Goal: Communication & Community: Participate in discussion

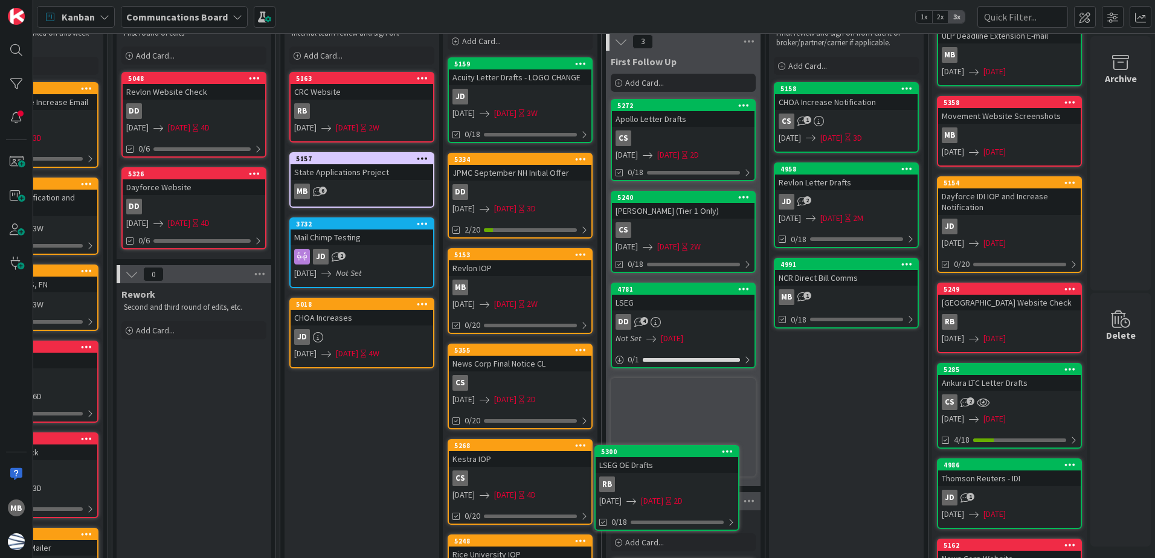
scroll to position [102, 419]
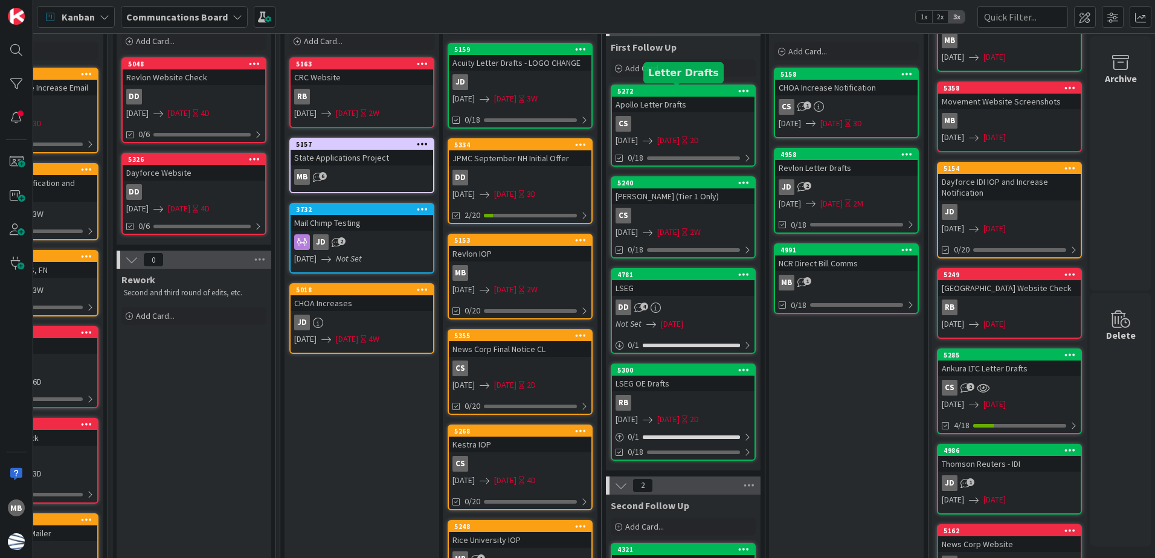
click at [654, 86] on div "5272" at bounding box center [683, 91] width 143 height 11
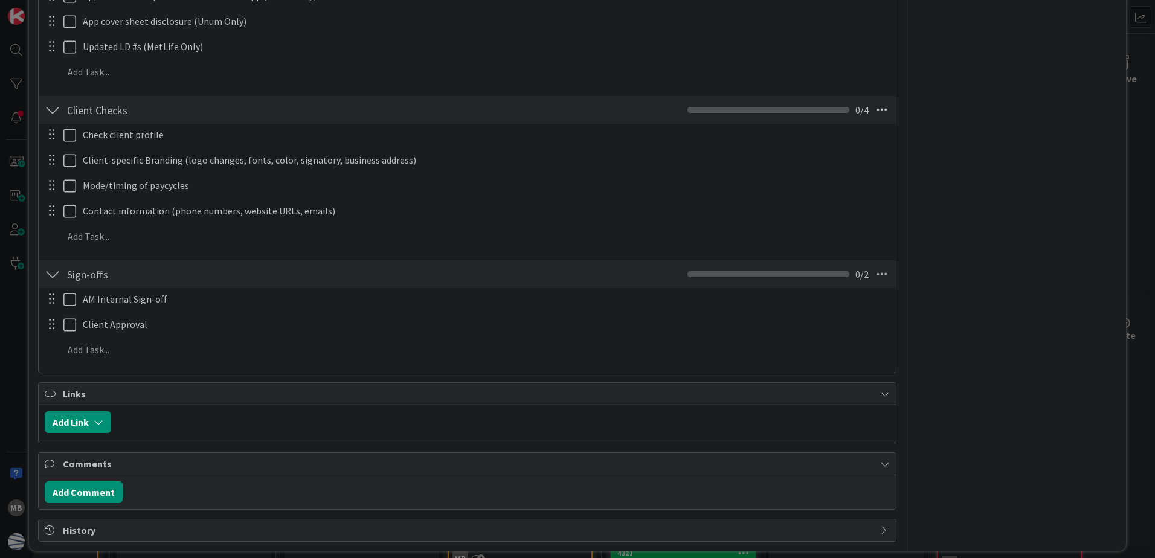
scroll to position [614, 0]
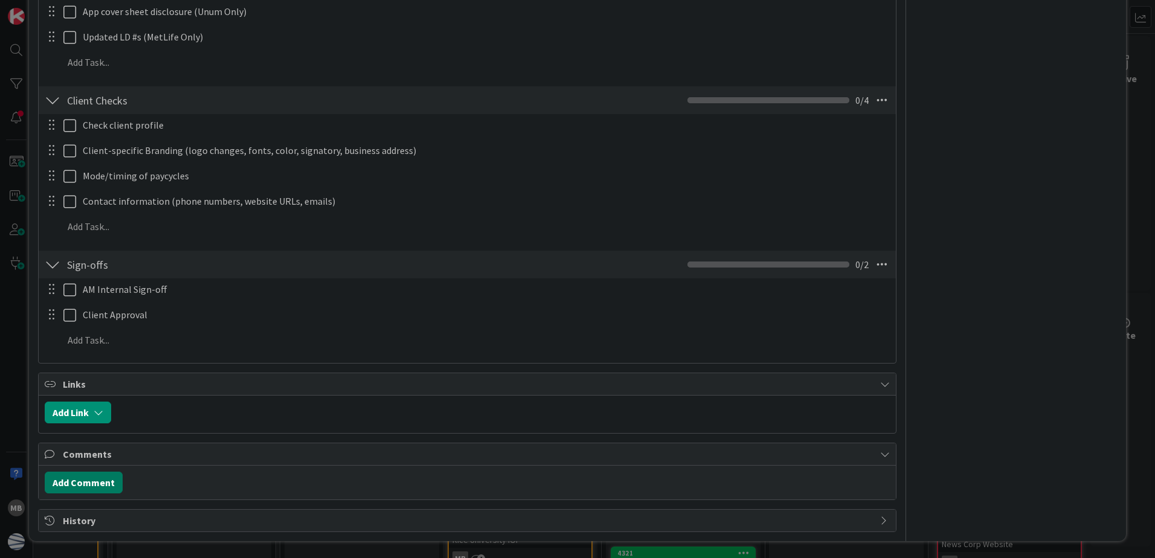
click at [91, 493] on button "Add Comment" at bounding box center [84, 483] width 78 height 22
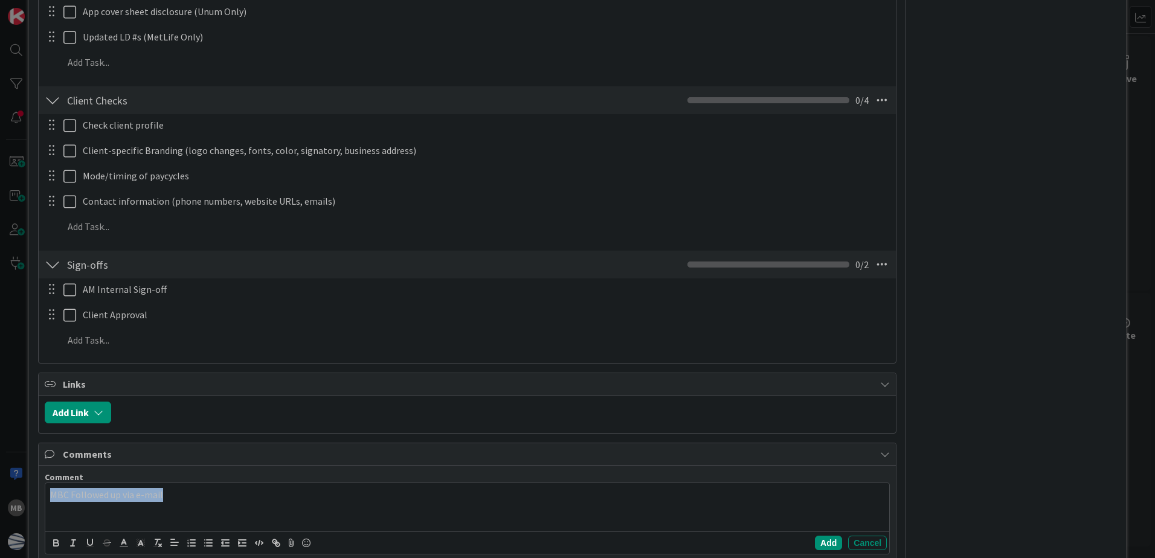
copy p "MBC Followed up via e-mail"
drag, startPoint x: 822, startPoint y: 548, endPoint x: 815, endPoint y: 510, distance: 38.8
click at [822, 548] on button "Add" at bounding box center [828, 543] width 27 height 15
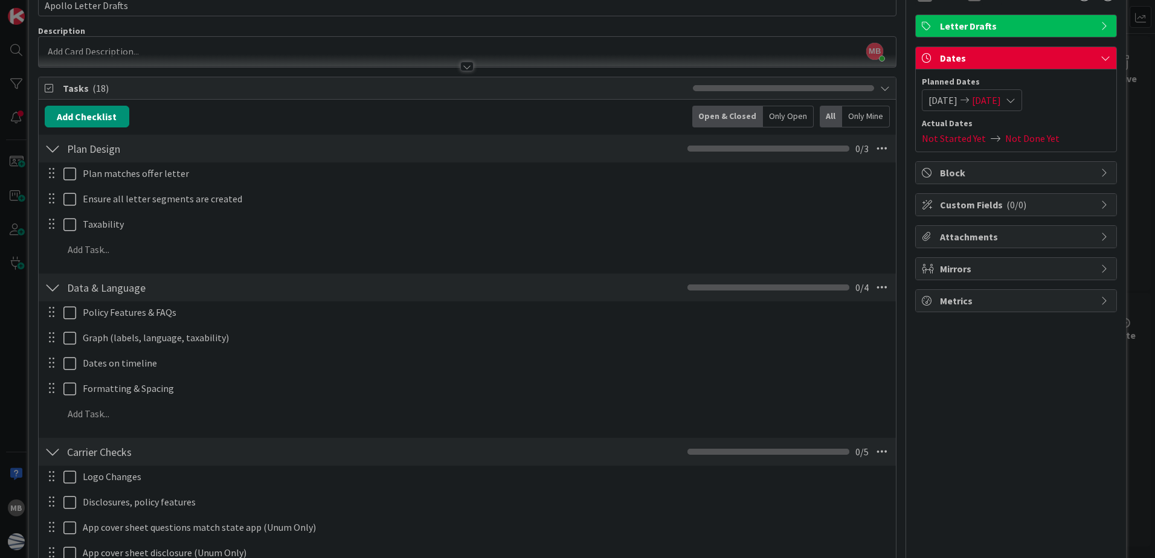
scroll to position [0, 0]
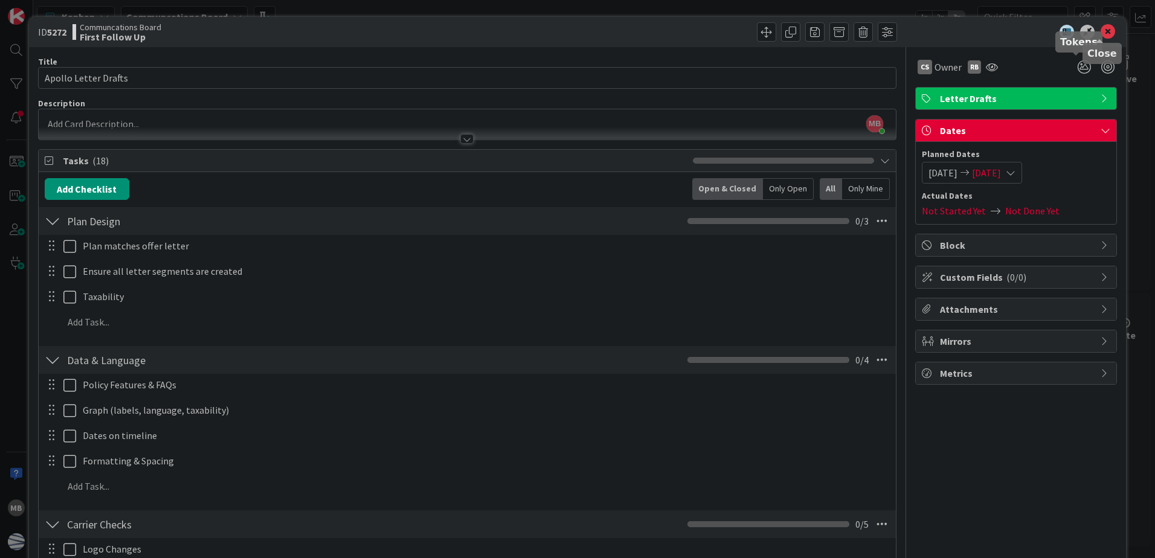
click at [1101, 31] on icon at bounding box center [1108, 32] width 15 height 15
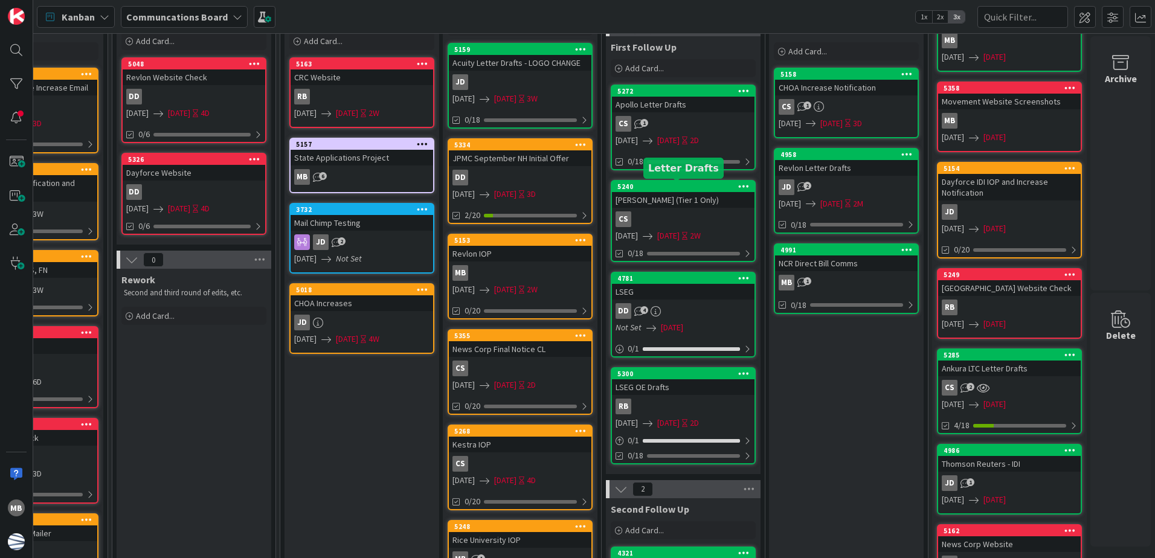
click at [677, 187] on div "5240" at bounding box center [686, 187] width 137 height 8
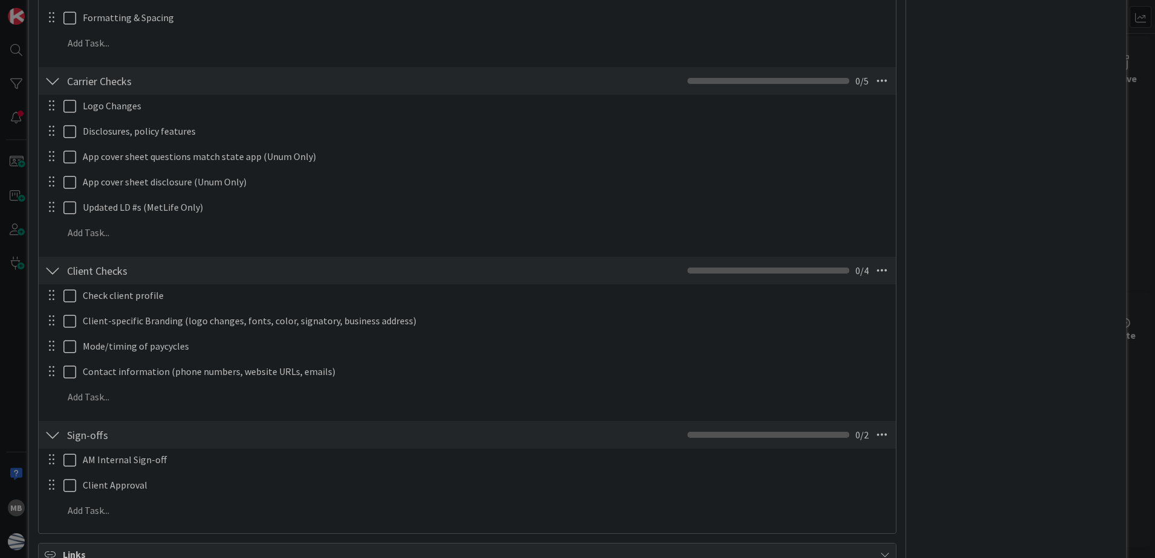
scroll to position [614, 0]
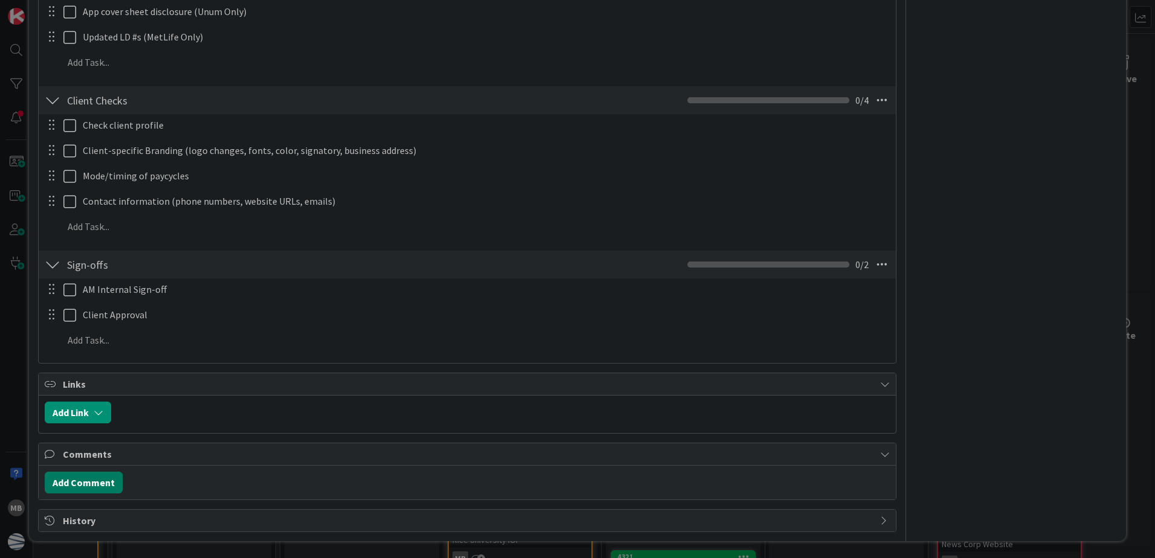
click at [94, 480] on button "Add Comment" at bounding box center [84, 483] width 78 height 22
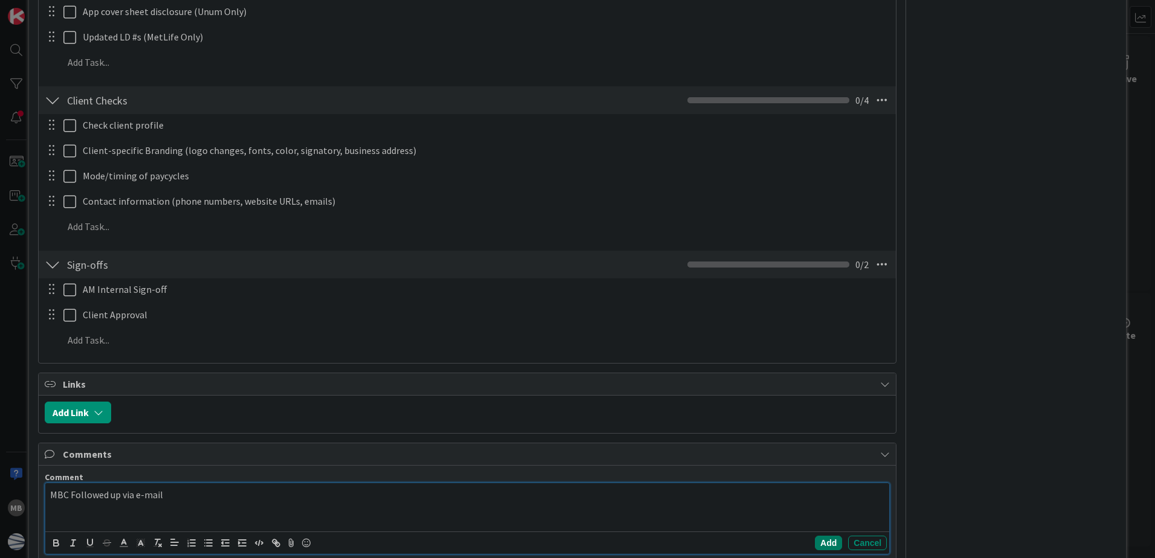
click at [817, 544] on button "Add" at bounding box center [828, 543] width 27 height 15
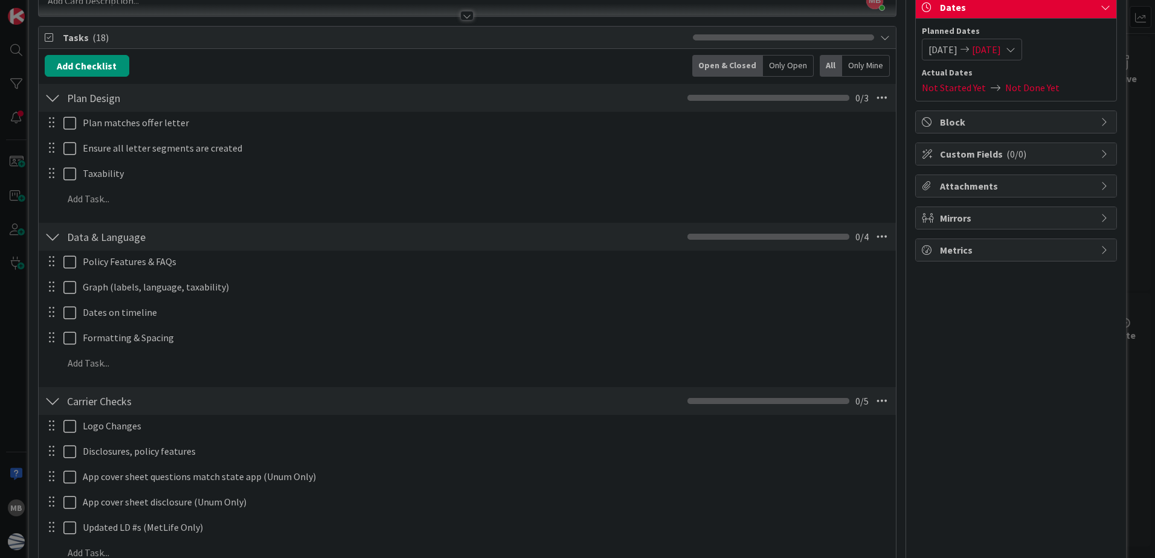
scroll to position [0, 0]
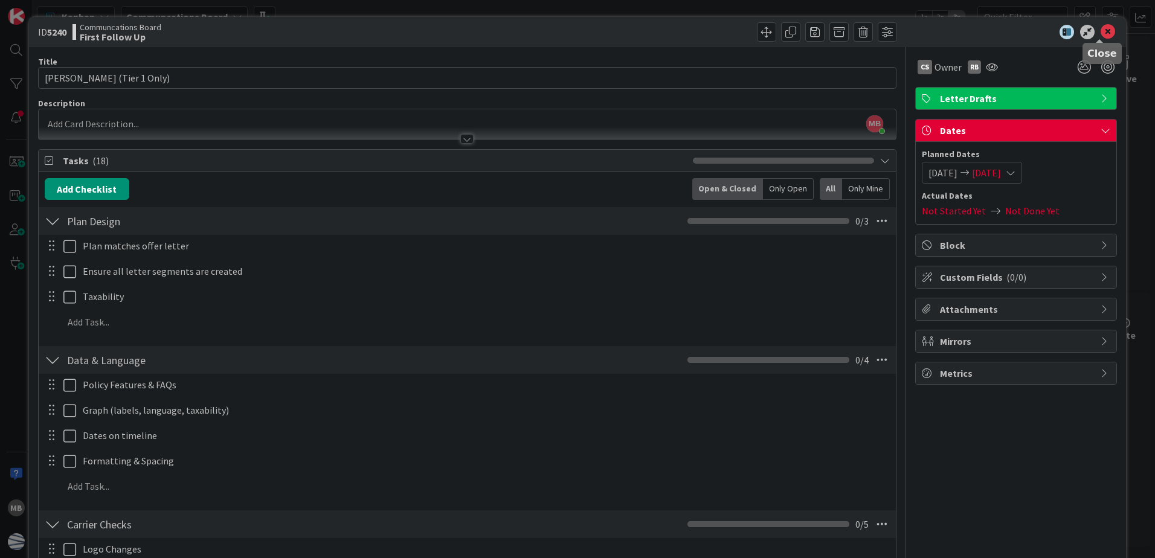
click at [1101, 27] on icon at bounding box center [1108, 32] width 15 height 15
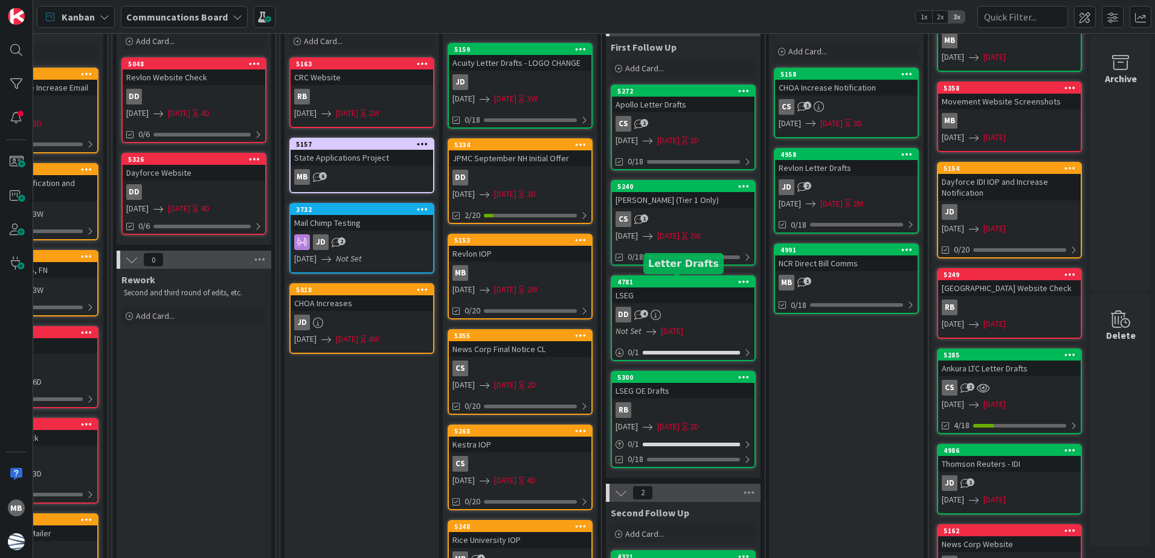
click at [674, 280] on div "4781" at bounding box center [686, 282] width 137 height 8
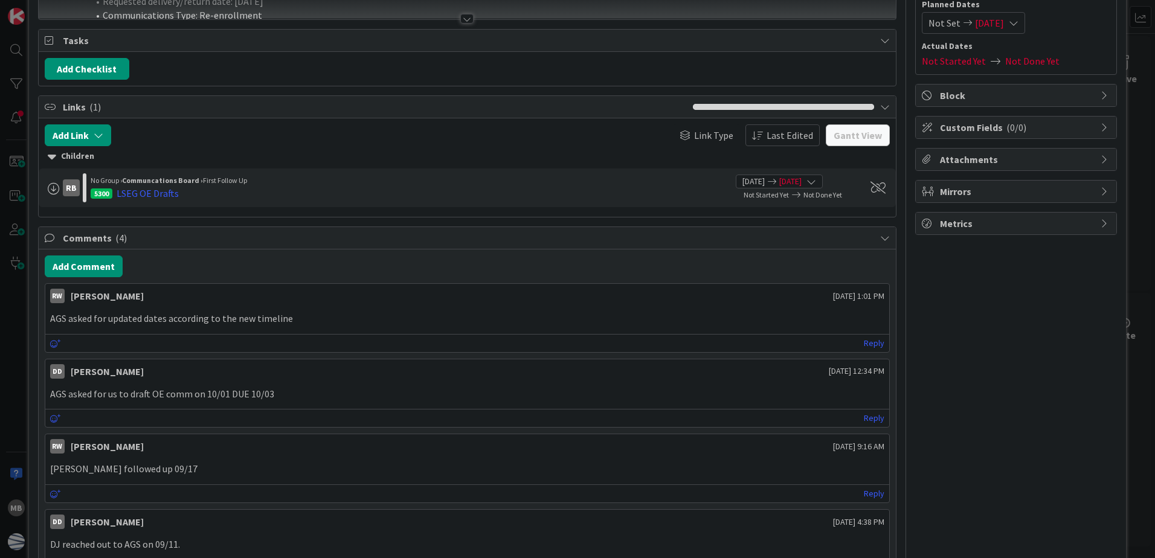
scroll to position [235, 0]
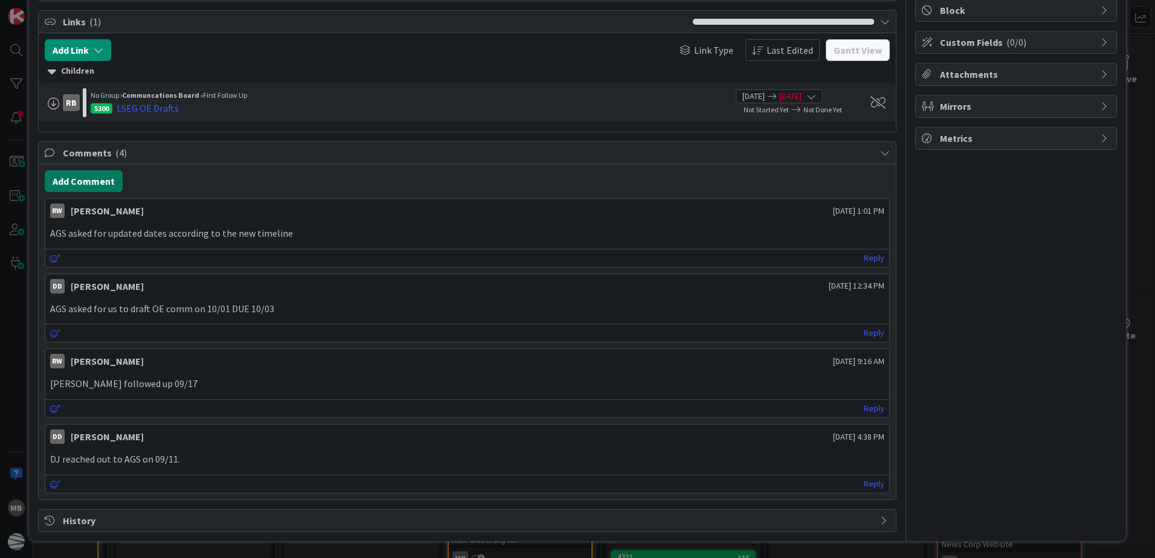
click at [91, 176] on button "Add Comment" at bounding box center [84, 181] width 78 height 22
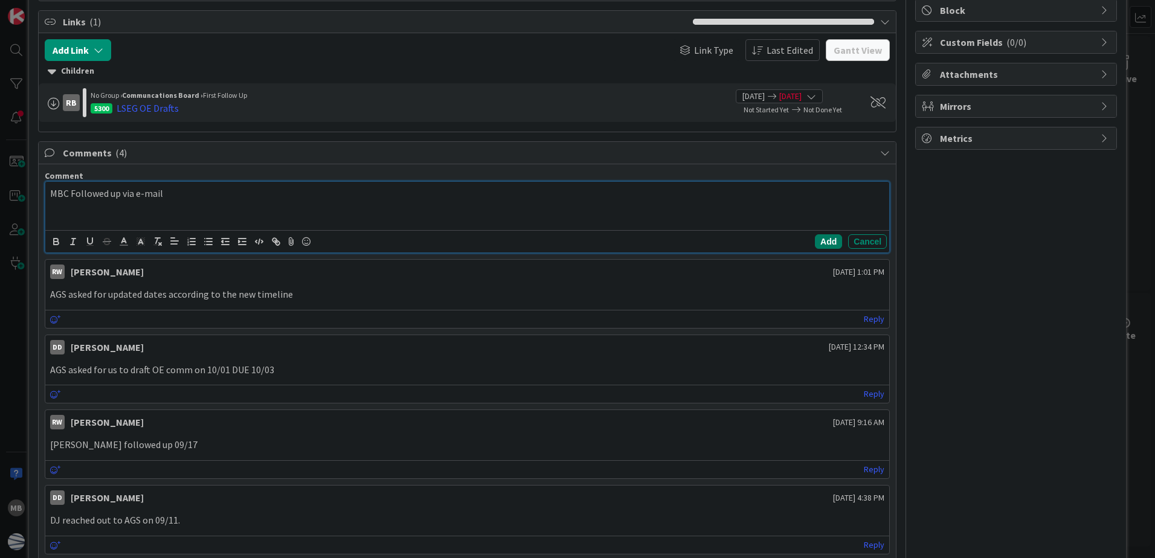
click at [818, 242] on button "Add" at bounding box center [828, 241] width 27 height 15
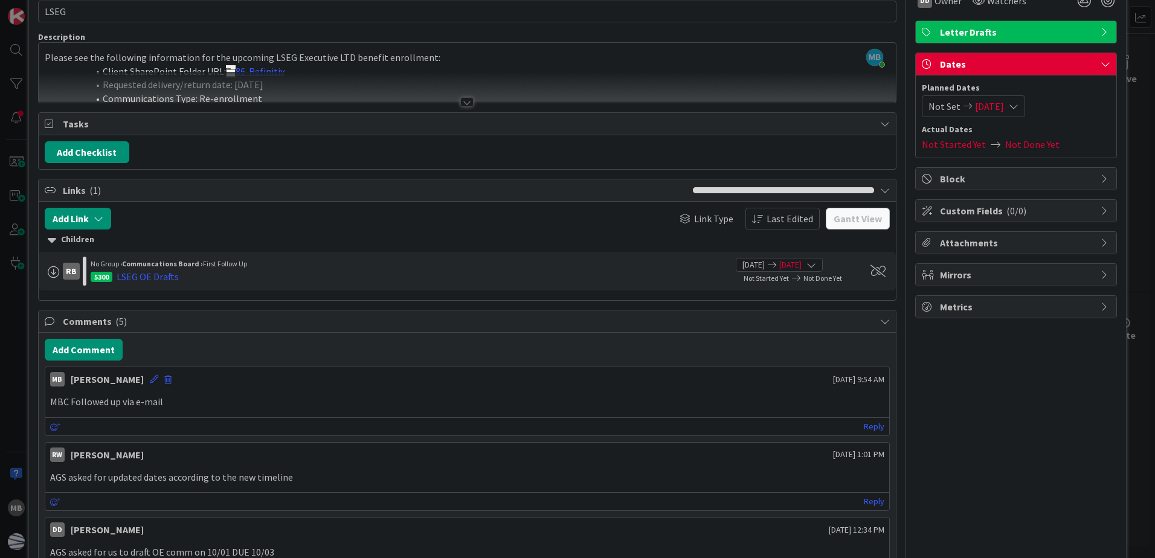
scroll to position [0, 0]
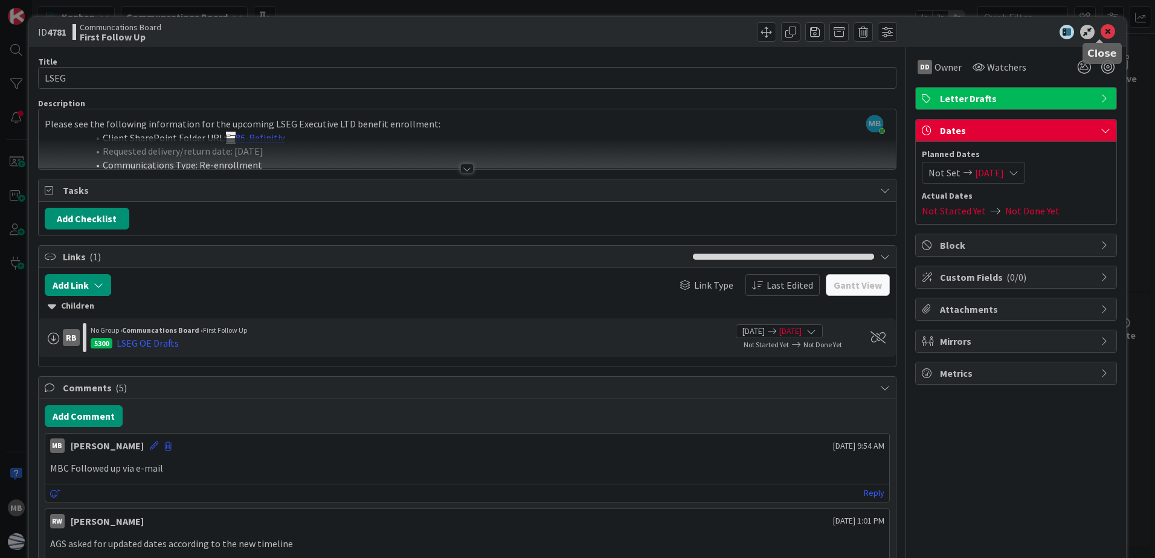
click at [1101, 34] on icon at bounding box center [1108, 32] width 15 height 15
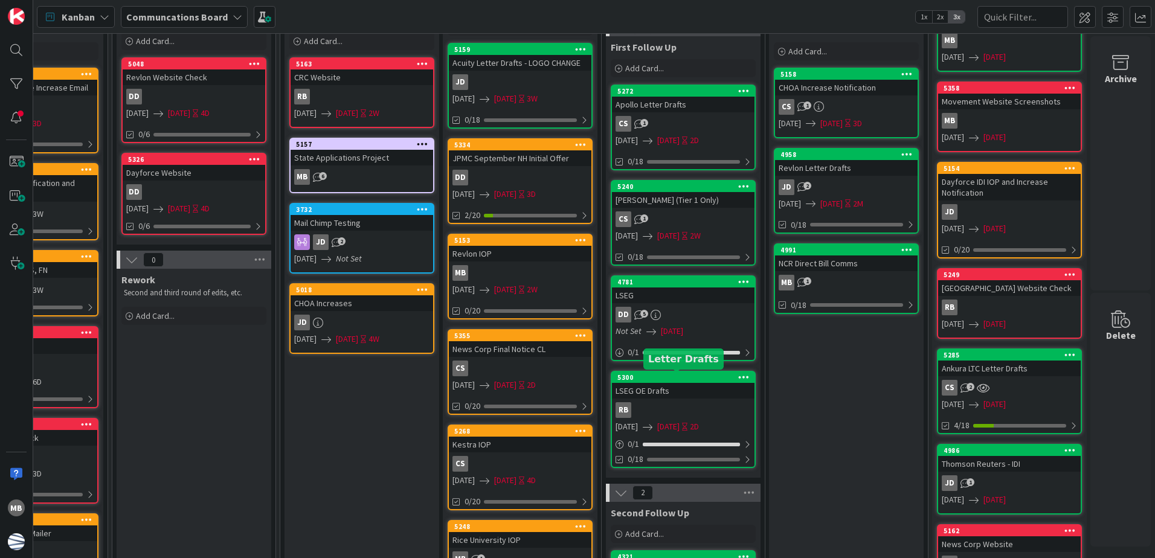
click at [670, 378] on div "5300" at bounding box center [686, 377] width 137 height 8
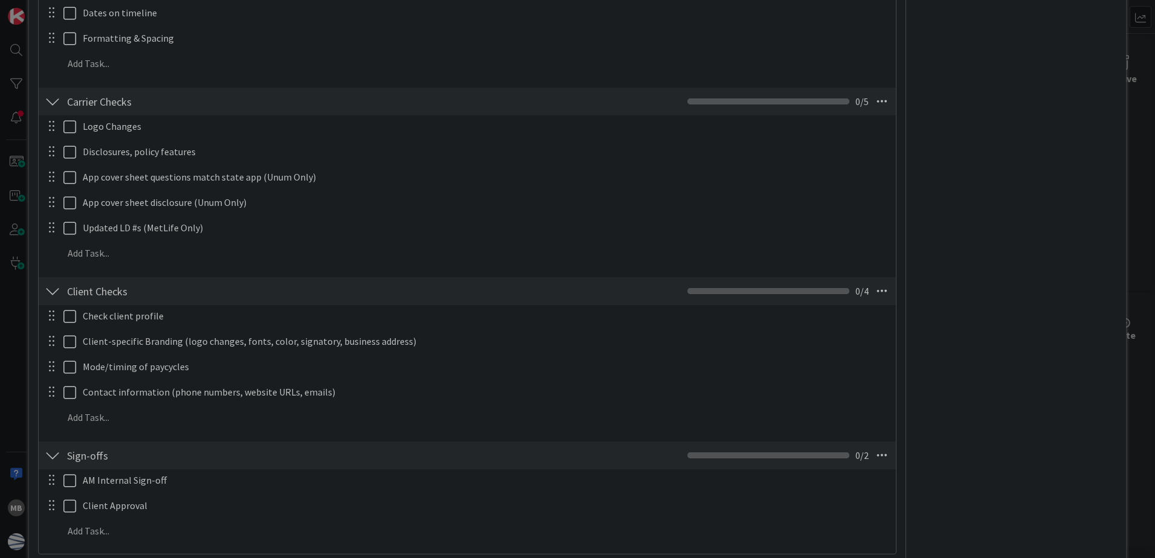
scroll to position [675, 0]
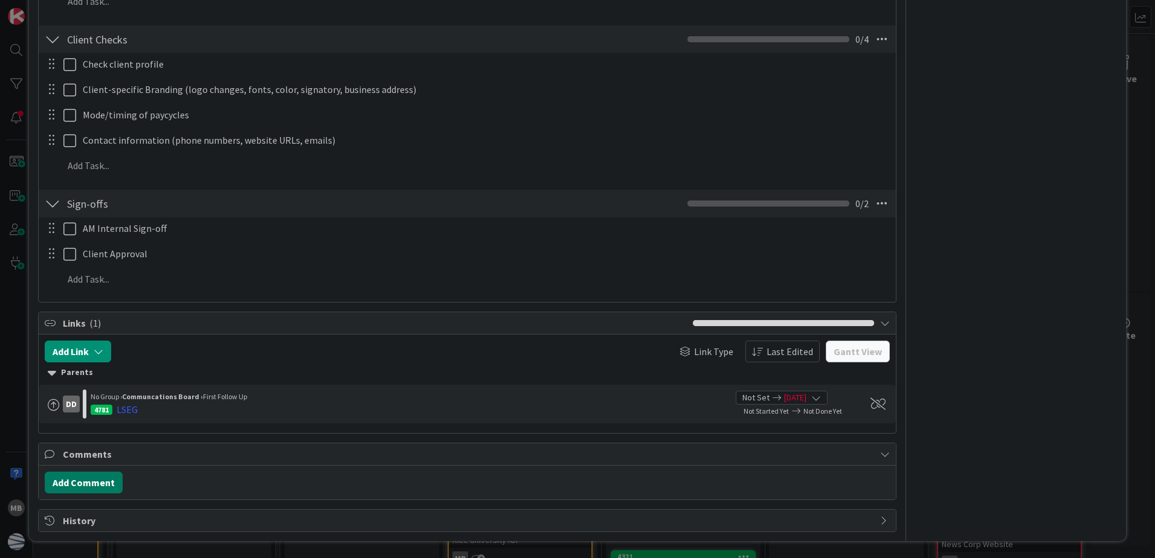
click at [98, 481] on button "Add Comment" at bounding box center [84, 483] width 78 height 22
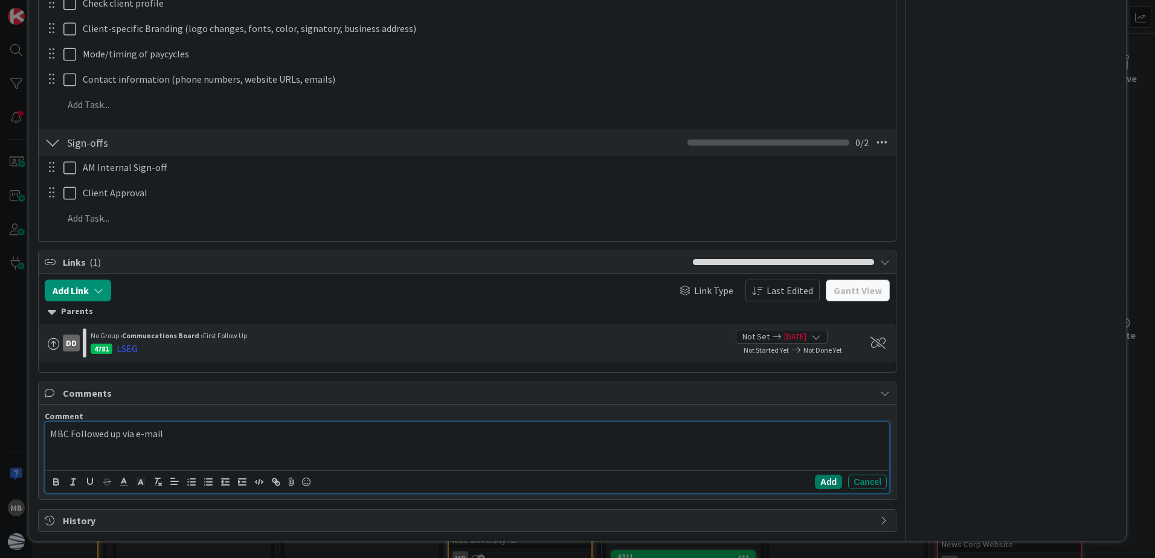
click at [822, 483] on button "Add" at bounding box center [828, 482] width 27 height 15
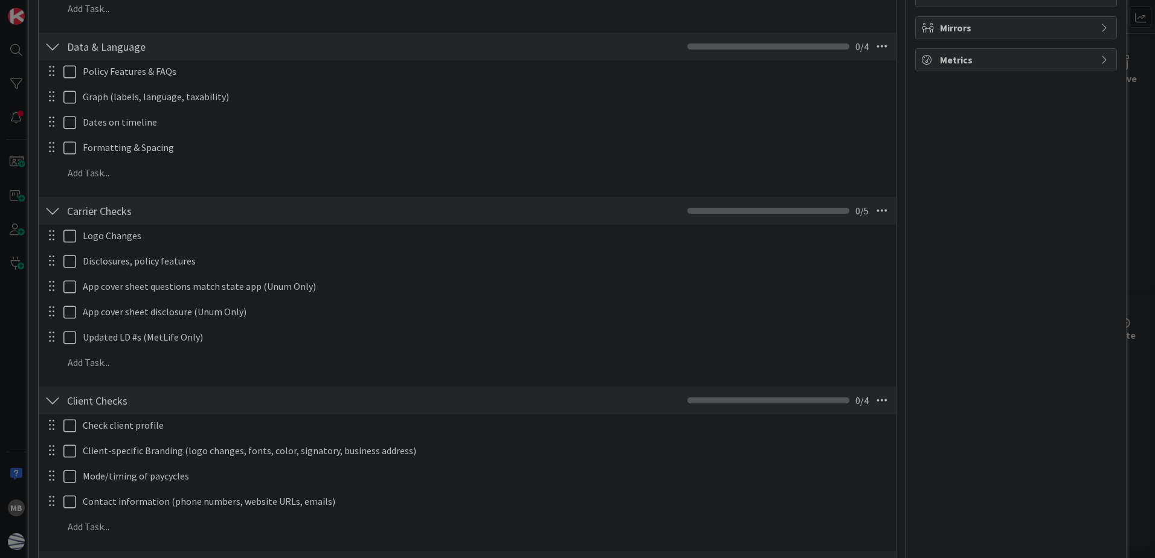
scroll to position [0, 0]
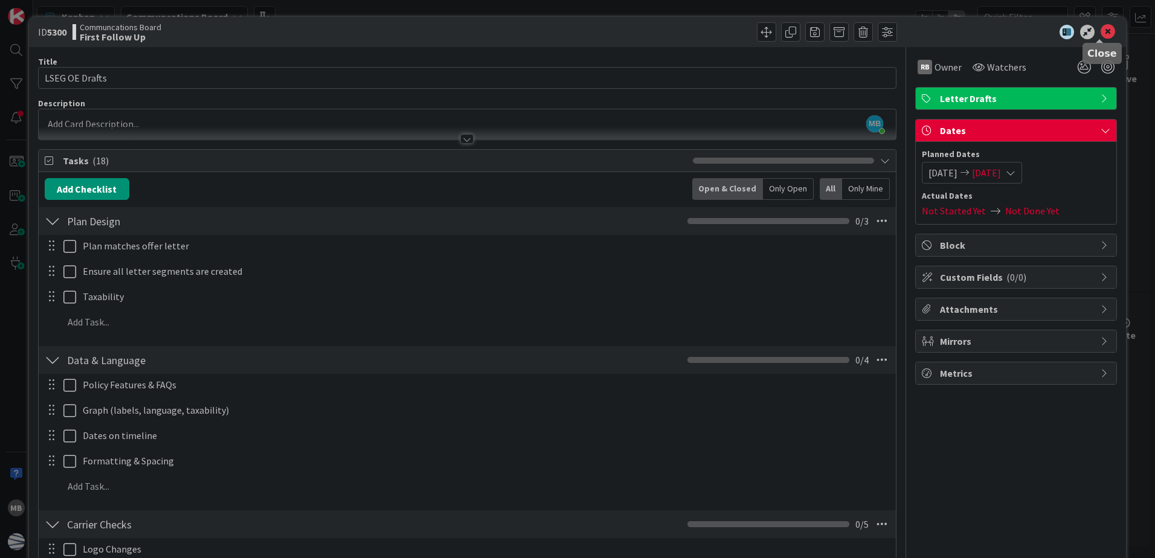
click at [1105, 28] on icon at bounding box center [1108, 32] width 15 height 15
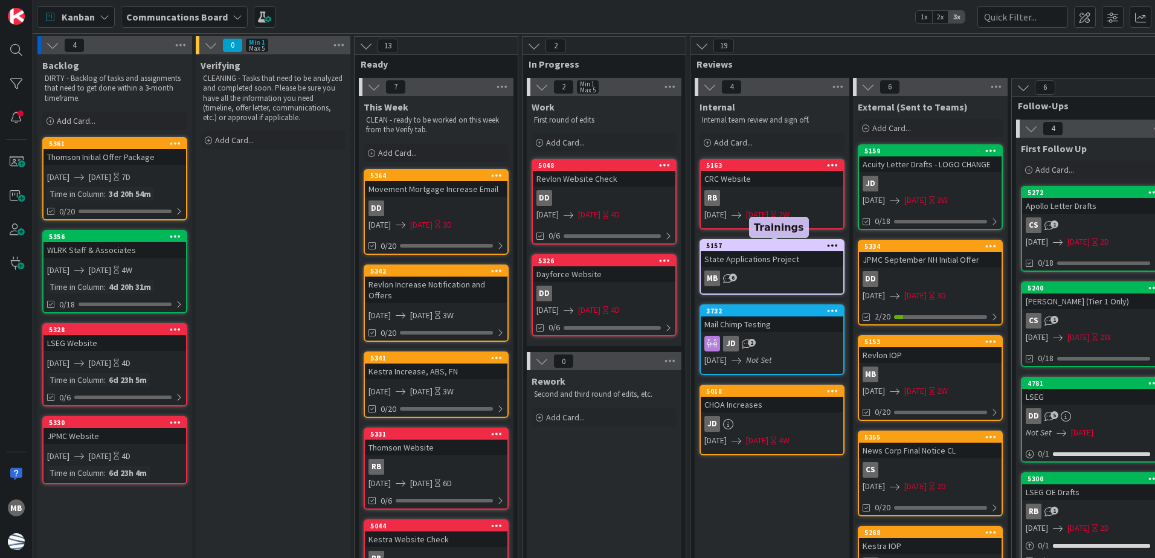
click at [787, 243] on div "5157" at bounding box center [774, 246] width 137 height 8
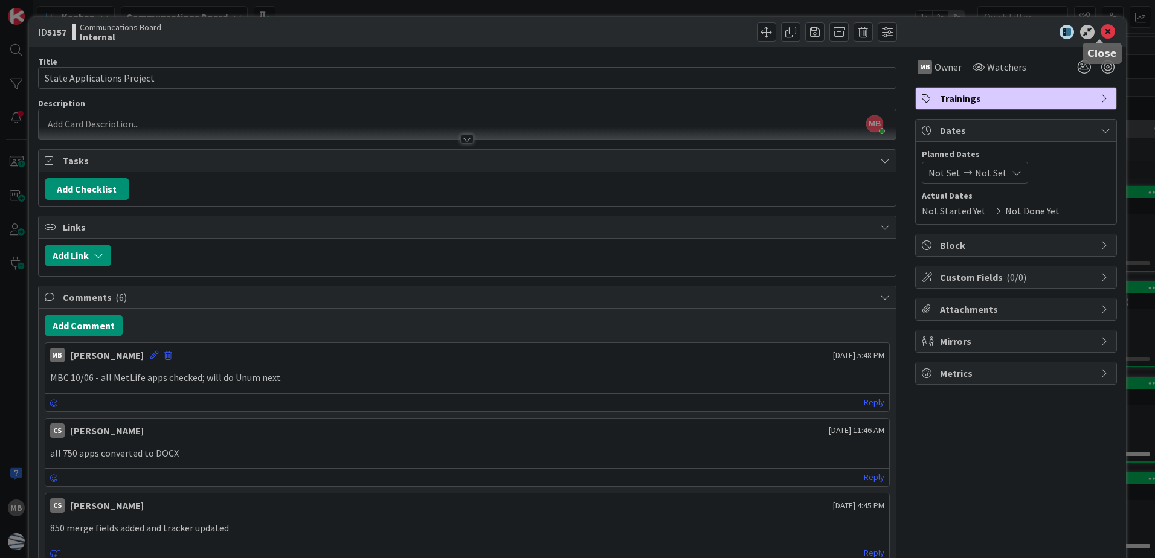
click at [1101, 30] on icon at bounding box center [1108, 32] width 15 height 15
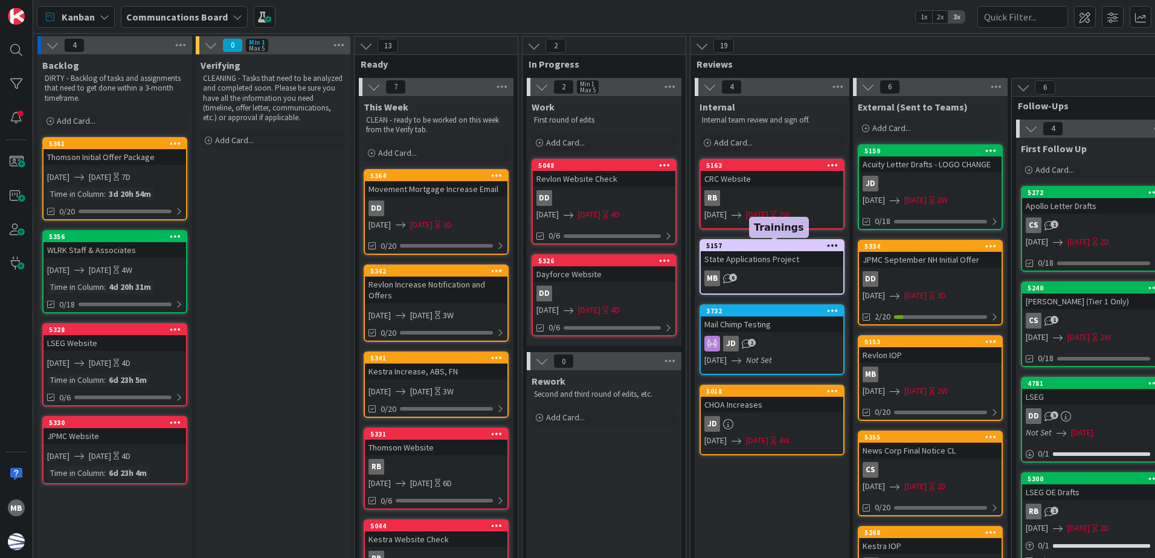
click at [779, 247] on div "5157" at bounding box center [774, 246] width 137 height 8
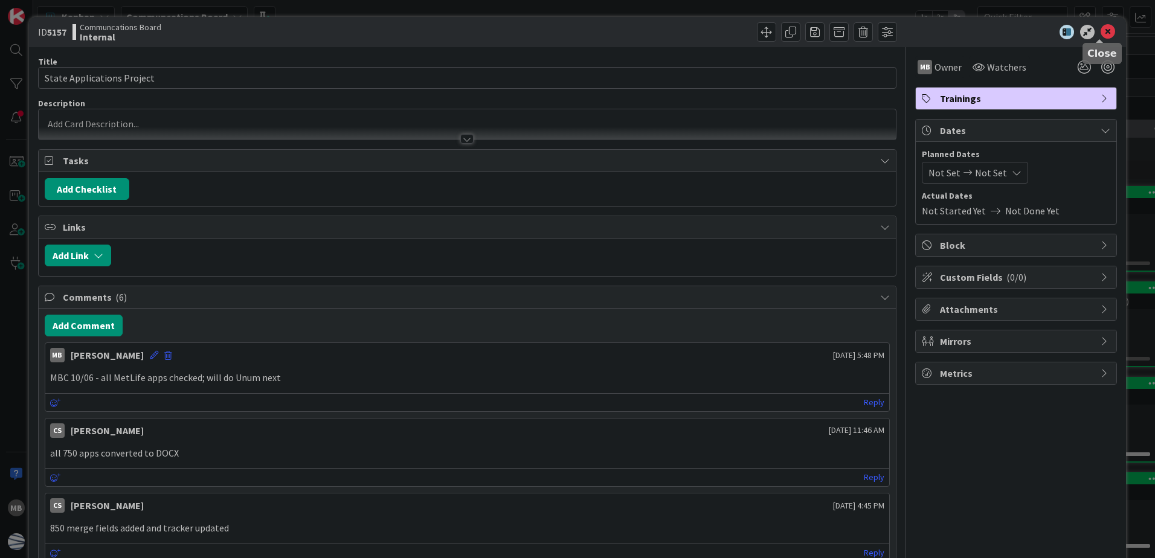
click at [1101, 33] on icon at bounding box center [1108, 32] width 15 height 15
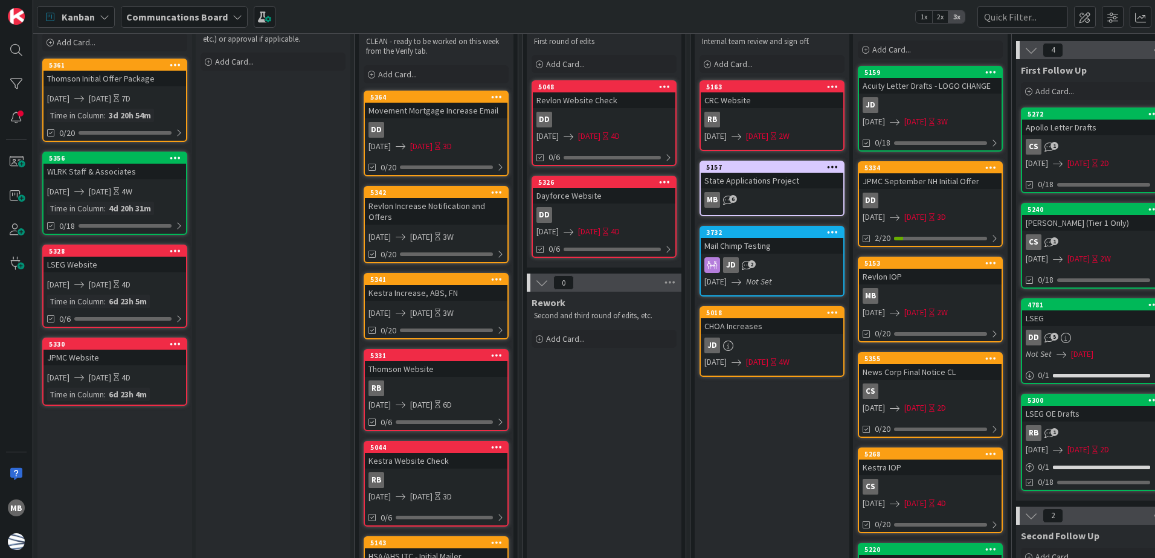
scroll to position [60, 0]
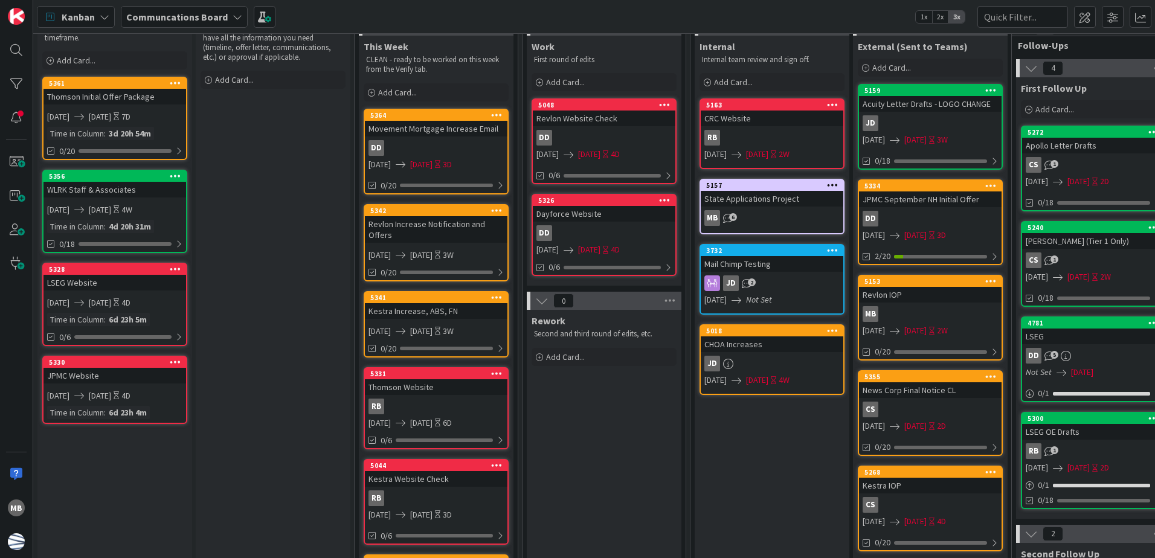
click at [497, 209] on icon at bounding box center [496, 210] width 11 height 8
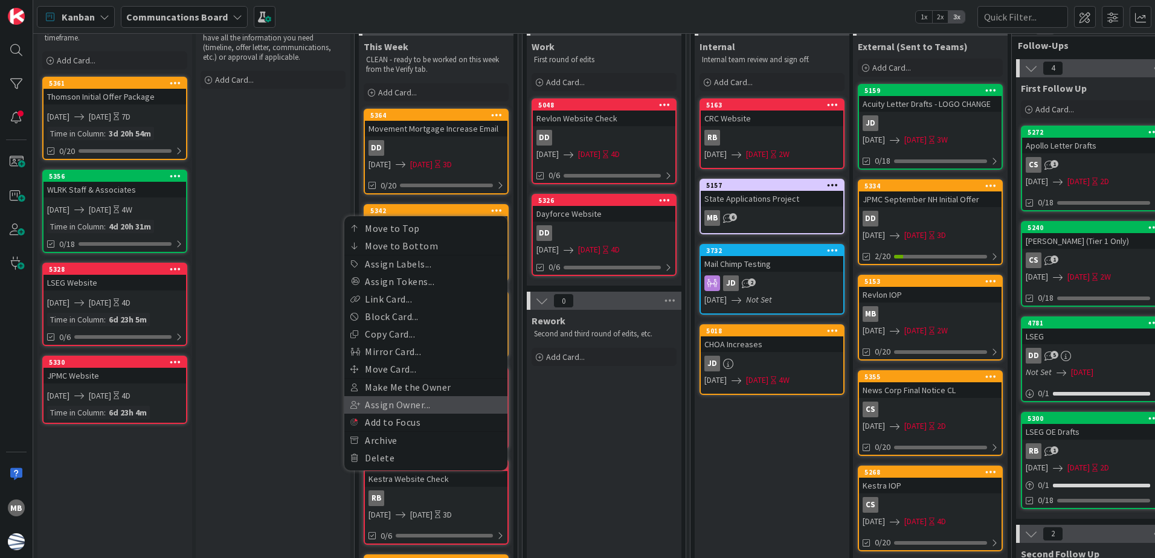
click at [426, 404] on link "Assign Owner..." at bounding box center [425, 405] width 163 height 18
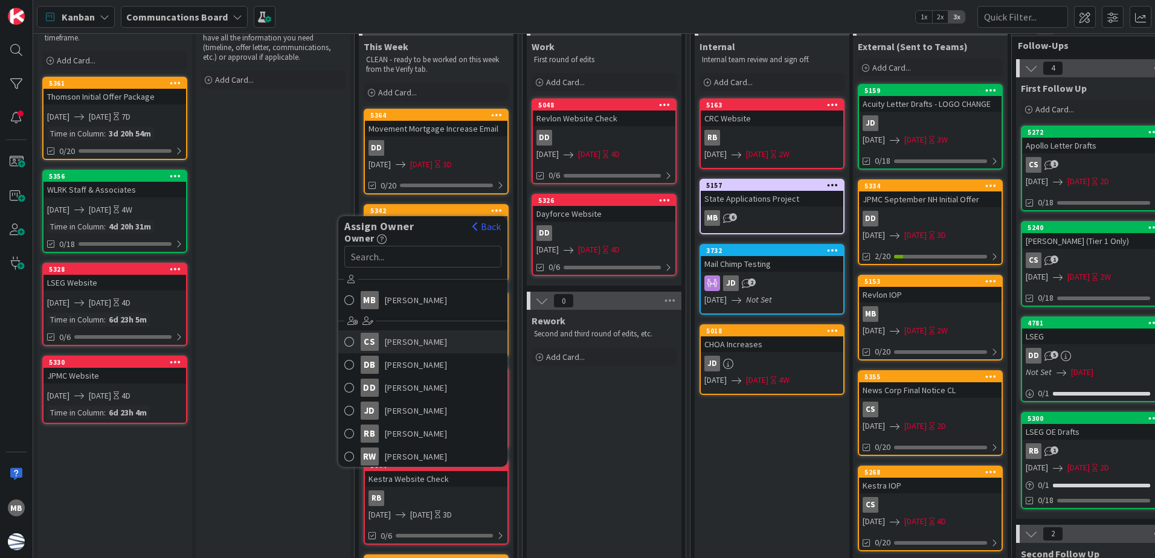
click at [421, 341] on span "[PERSON_NAME]" at bounding box center [416, 342] width 63 height 18
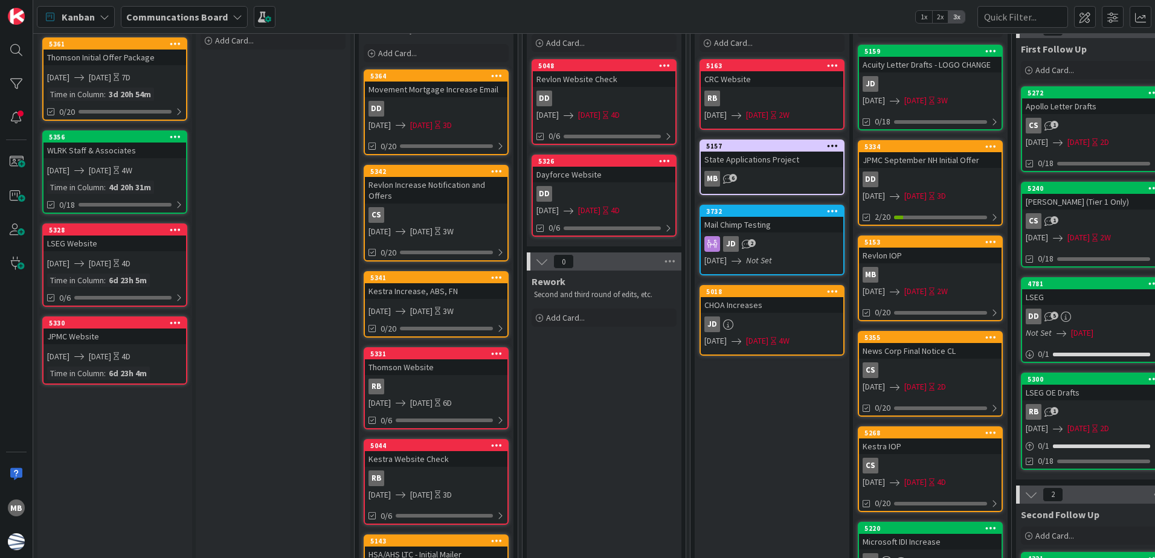
scroll to position [121, 0]
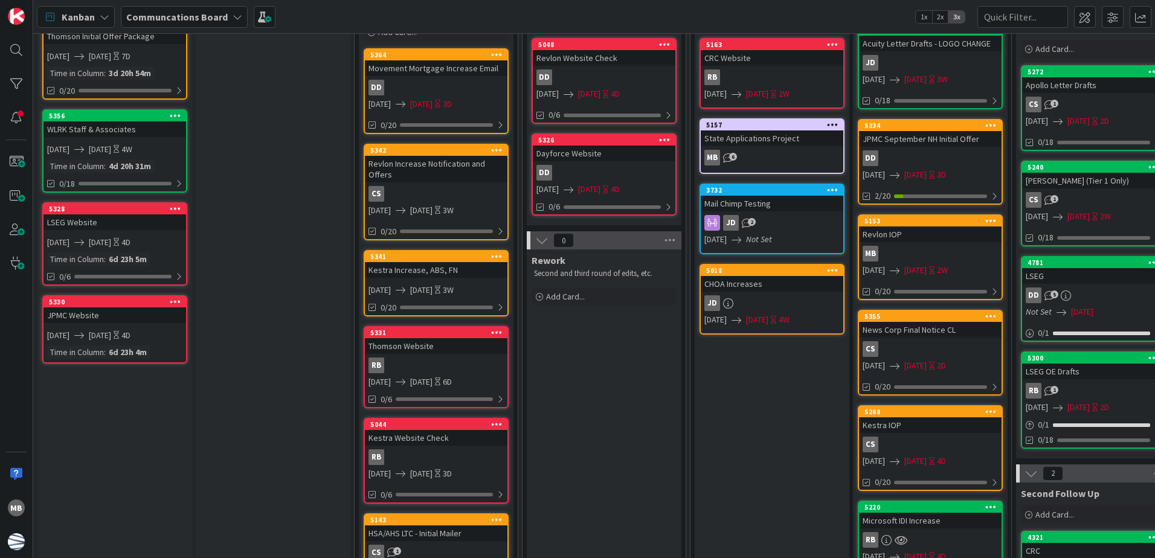
click at [499, 255] on icon at bounding box center [496, 256] width 11 height 8
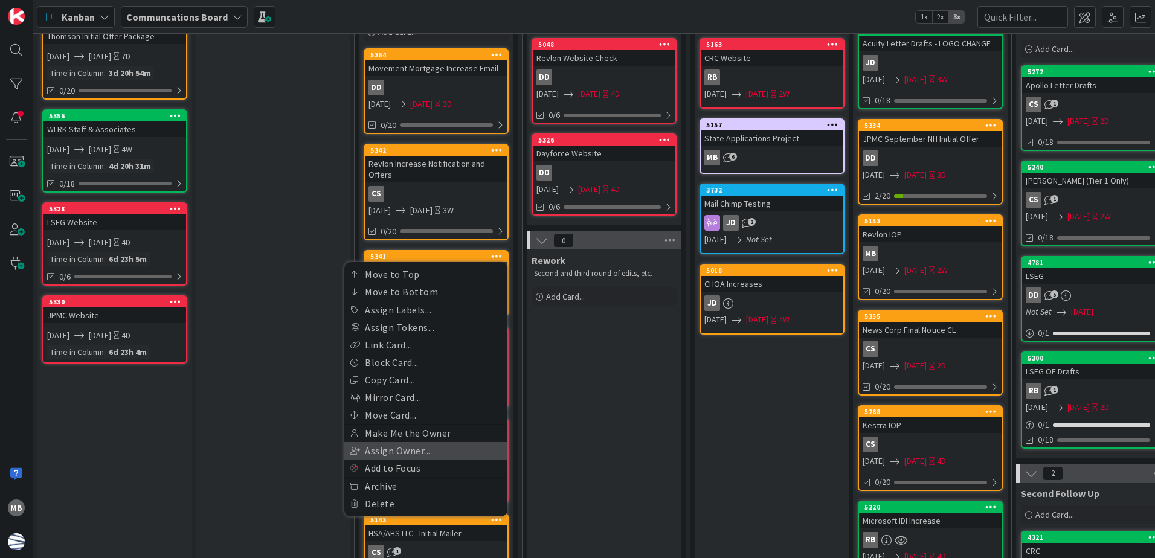
click at [447, 451] on link "Assign Owner..." at bounding box center [425, 451] width 163 height 18
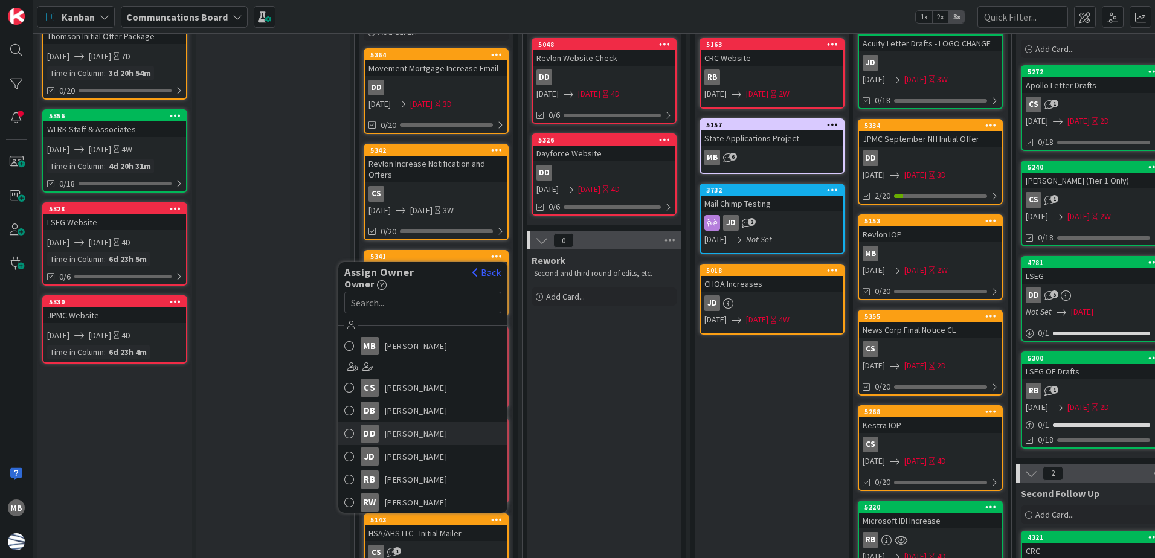
click at [440, 433] on link "[PERSON_NAME]" at bounding box center [422, 433] width 169 height 23
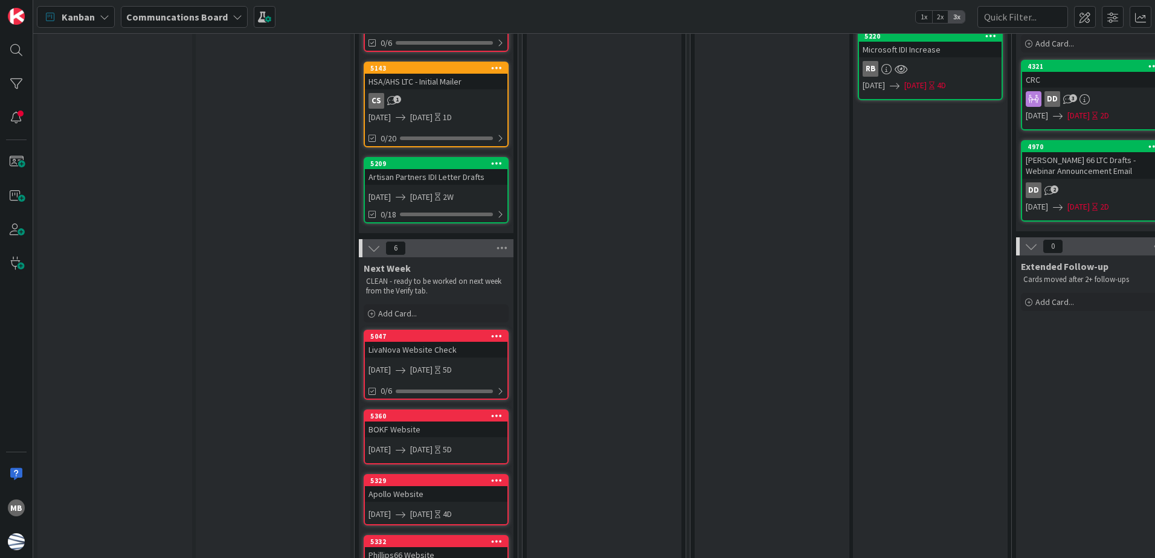
scroll to position [604, 0]
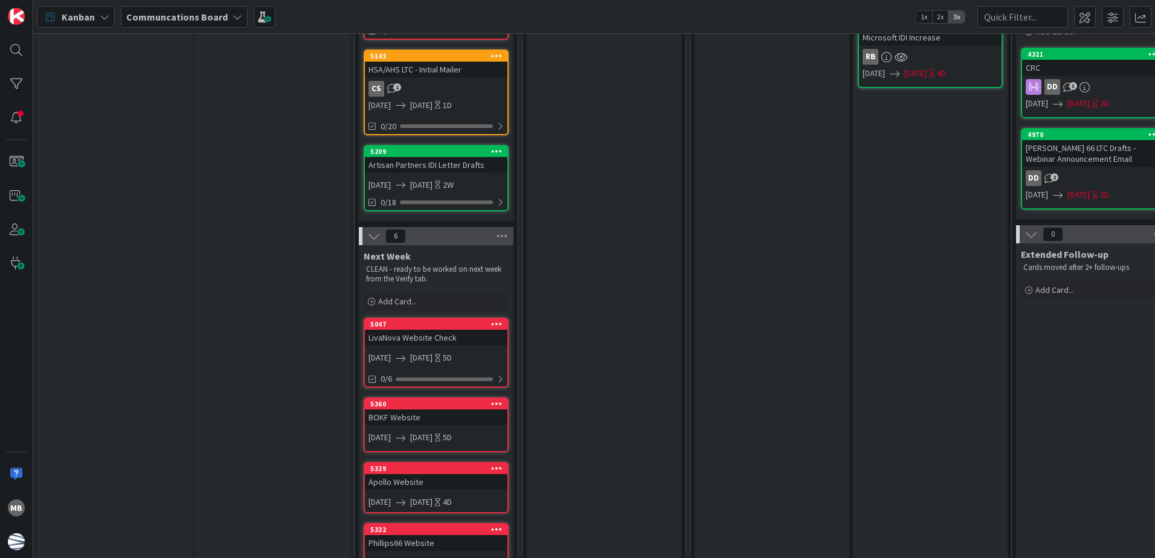
click at [499, 148] on icon at bounding box center [496, 151] width 11 height 8
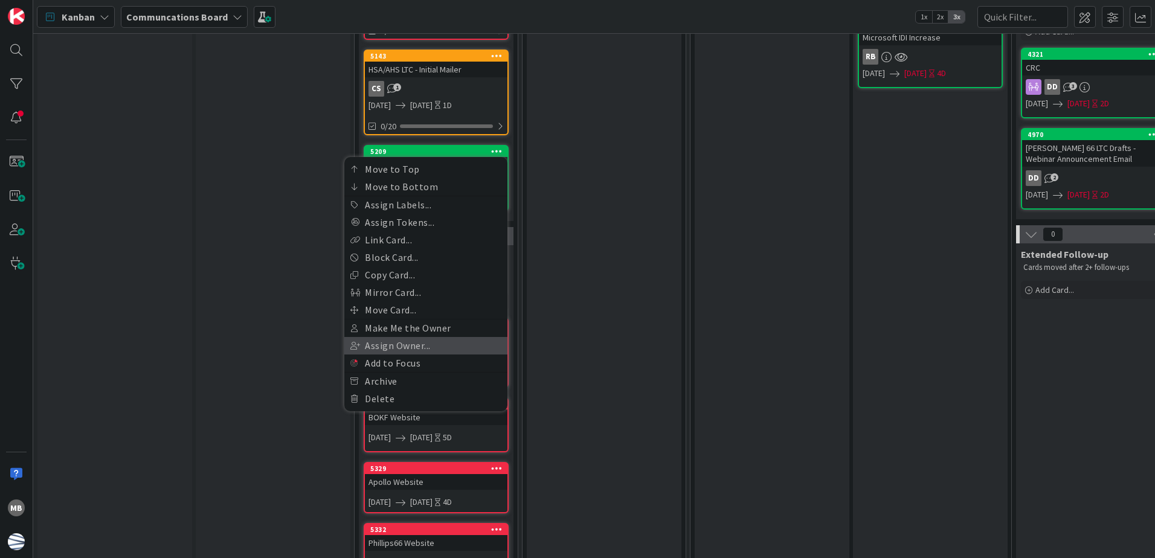
click at [440, 347] on link "Assign Owner..." at bounding box center [425, 346] width 163 height 18
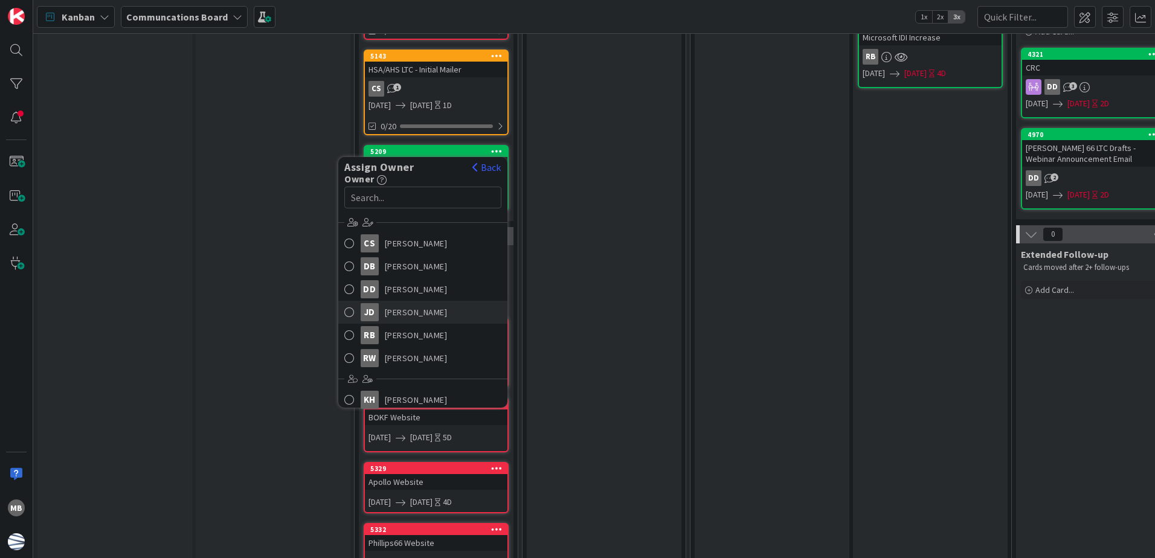
scroll to position [63, 0]
click at [445, 310] on link "RB [PERSON_NAME]" at bounding box center [422, 311] width 169 height 23
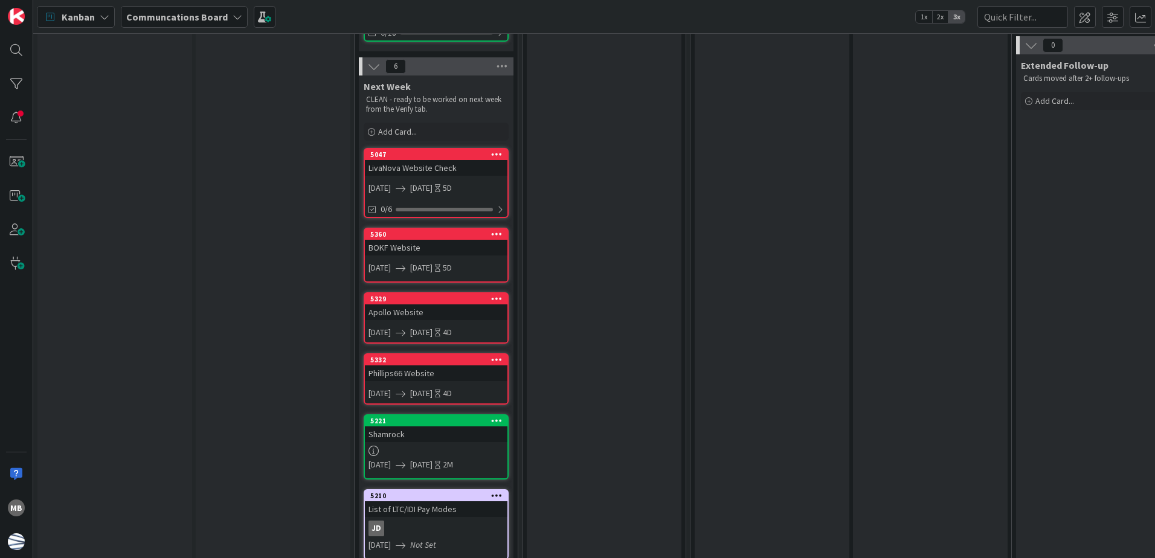
scroll to position [827, 0]
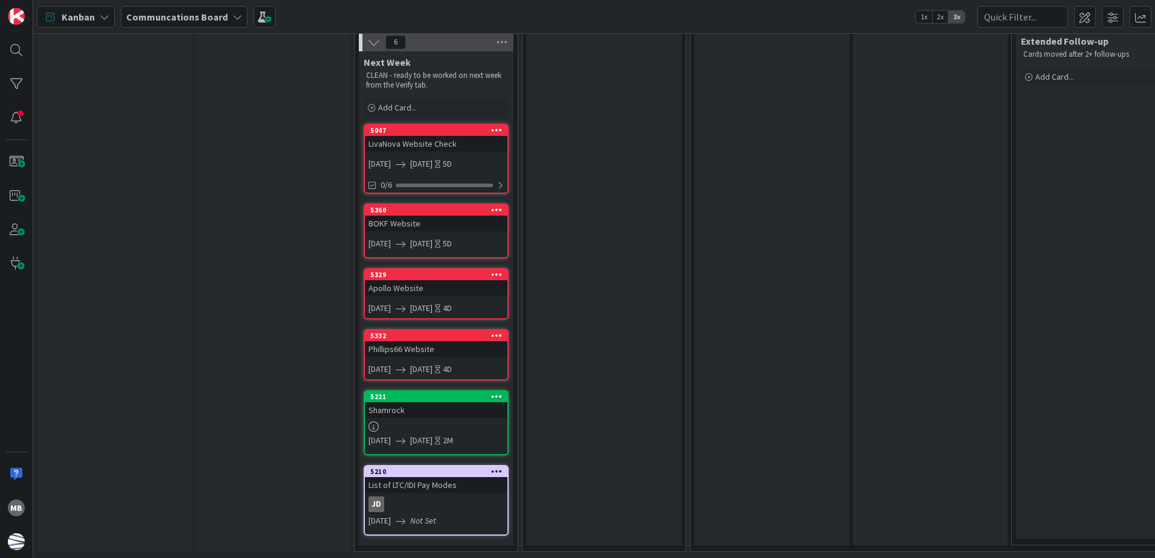
click at [496, 126] on icon at bounding box center [496, 130] width 11 height 8
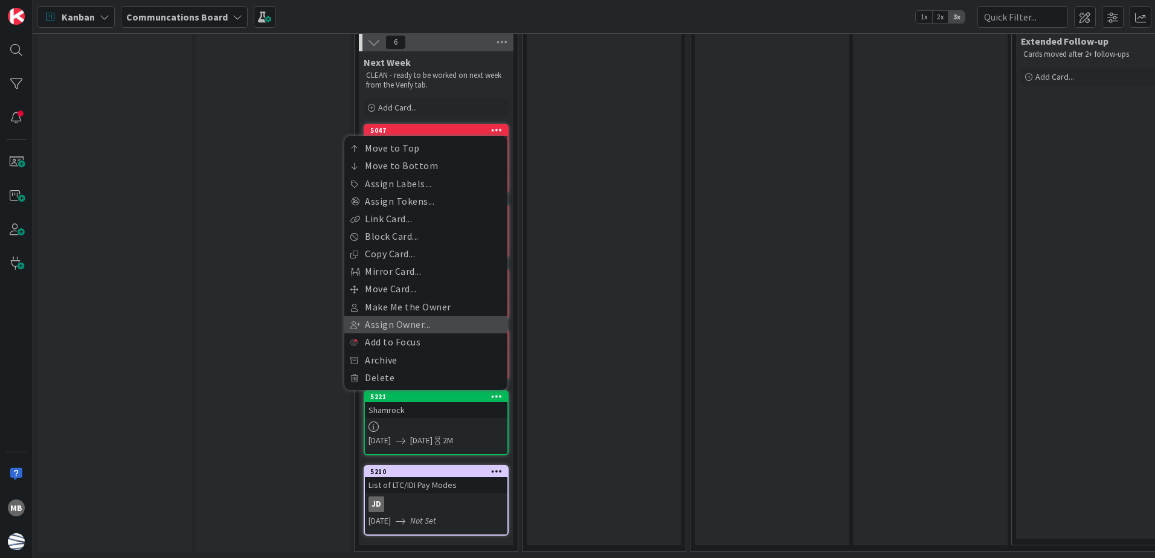
click at [421, 318] on link "Assign Owner..." at bounding box center [425, 325] width 163 height 18
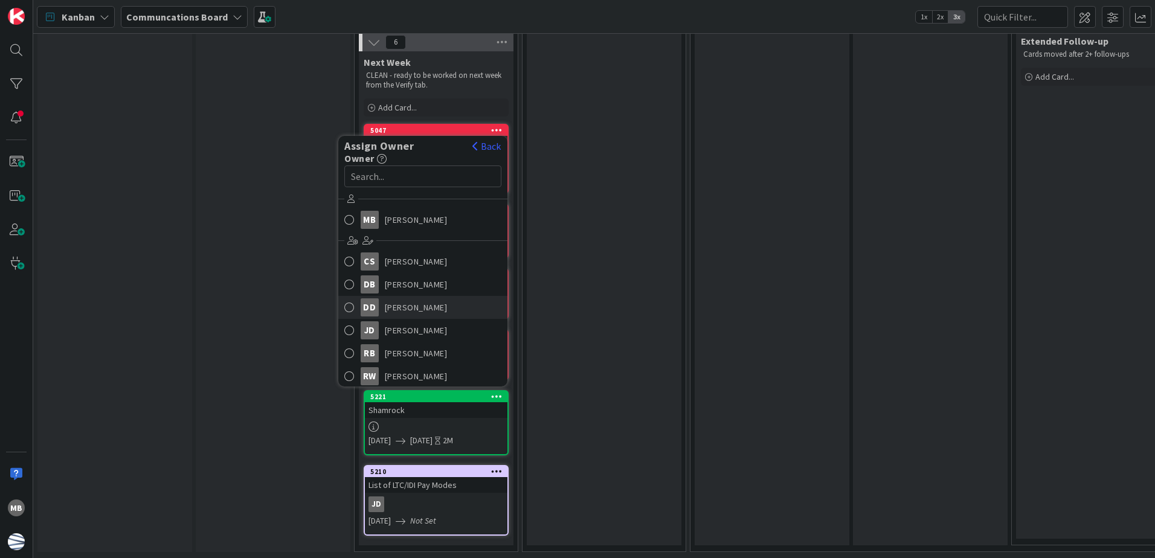
click at [443, 297] on link "[PERSON_NAME]" at bounding box center [422, 307] width 169 height 23
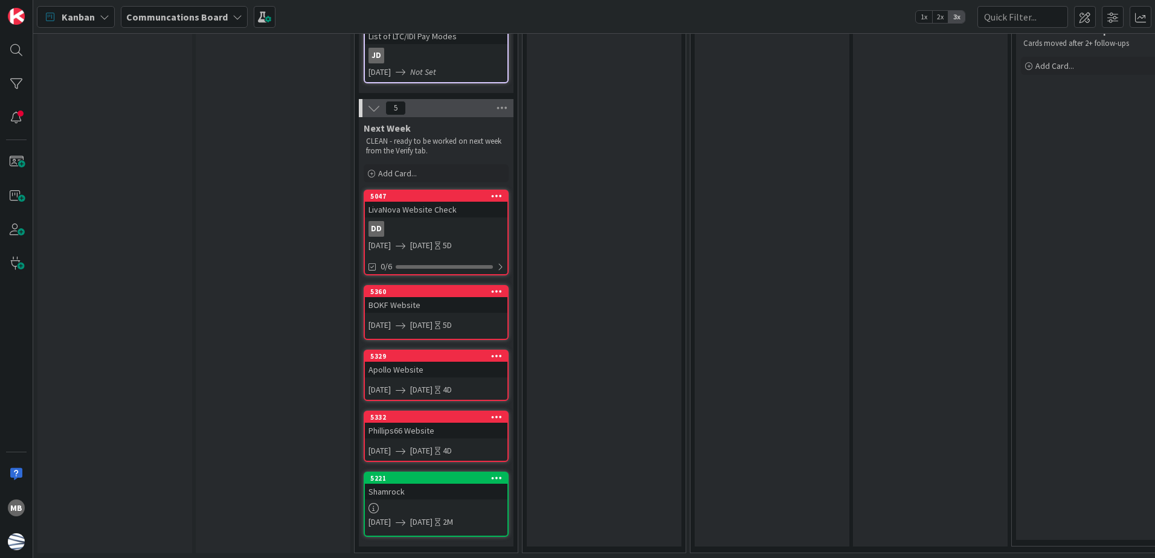
scroll to position [839, 0]
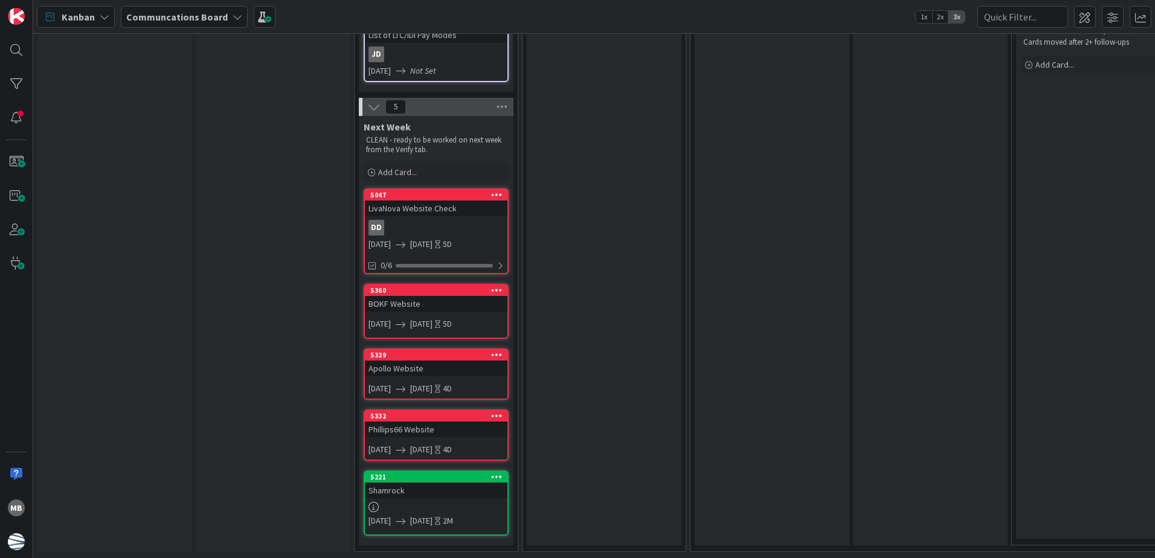
click at [584, 283] on div "Rework Second and third round of edits, etc. Add Card..." at bounding box center [604, 43] width 155 height 1005
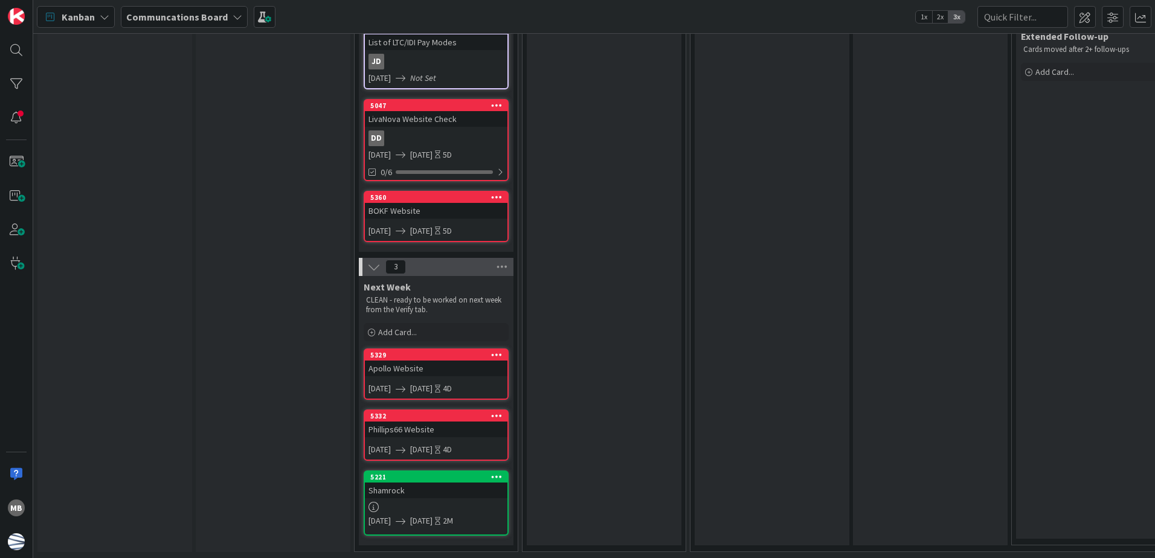
scroll to position [832, 0]
click at [499, 193] on icon at bounding box center [496, 197] width 11 height 8
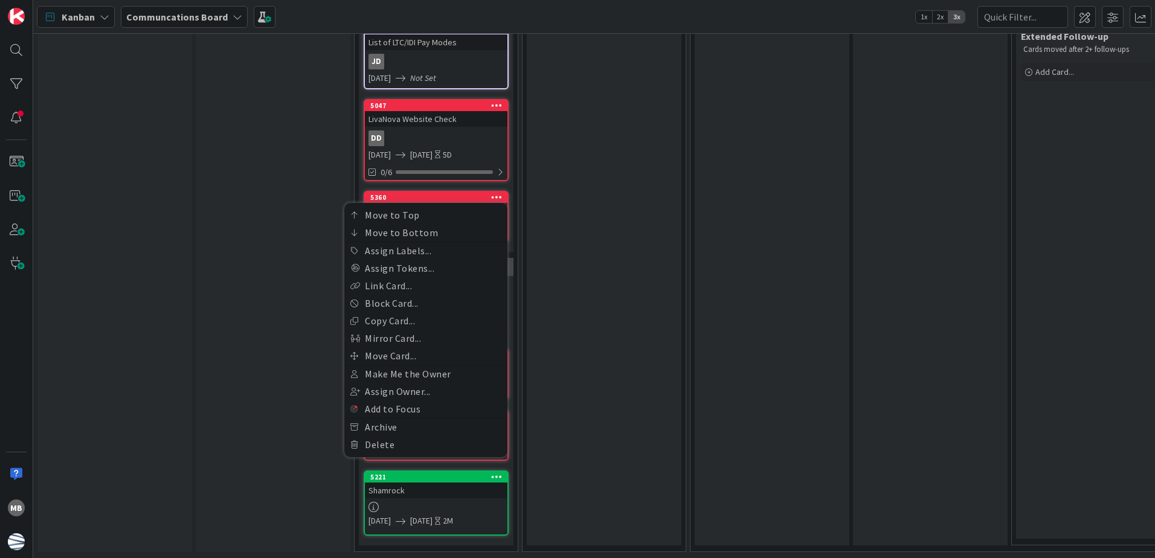
click at [564, 208] on div "Rework Second and third round of edits, etc. Add Card..." at bounding box center [604, 47] width 155 height 998
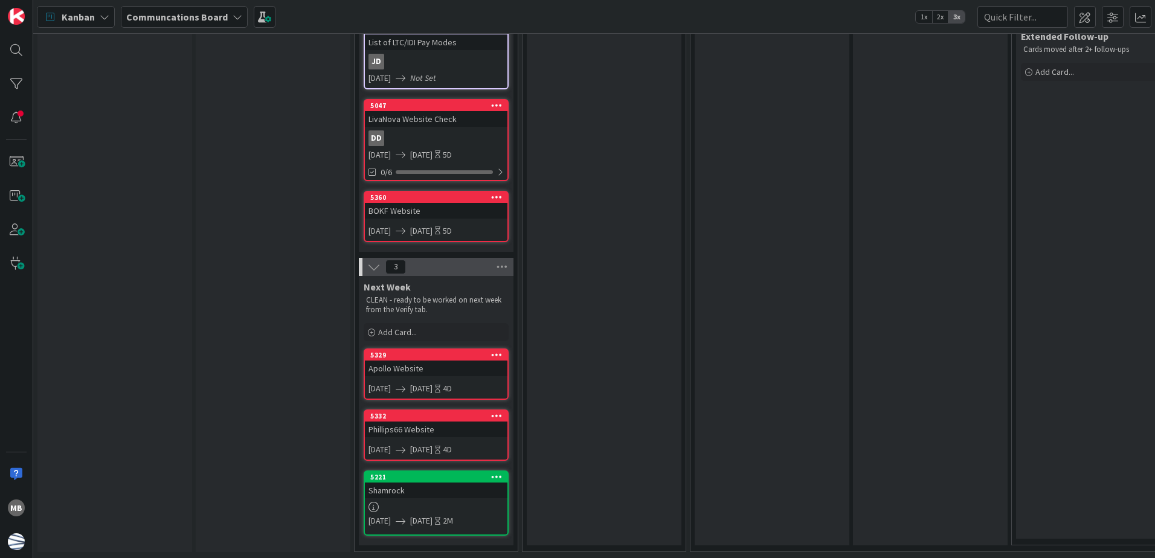
click at [498, 193] on icon at bounding box center [496, 197] width 11 height 8
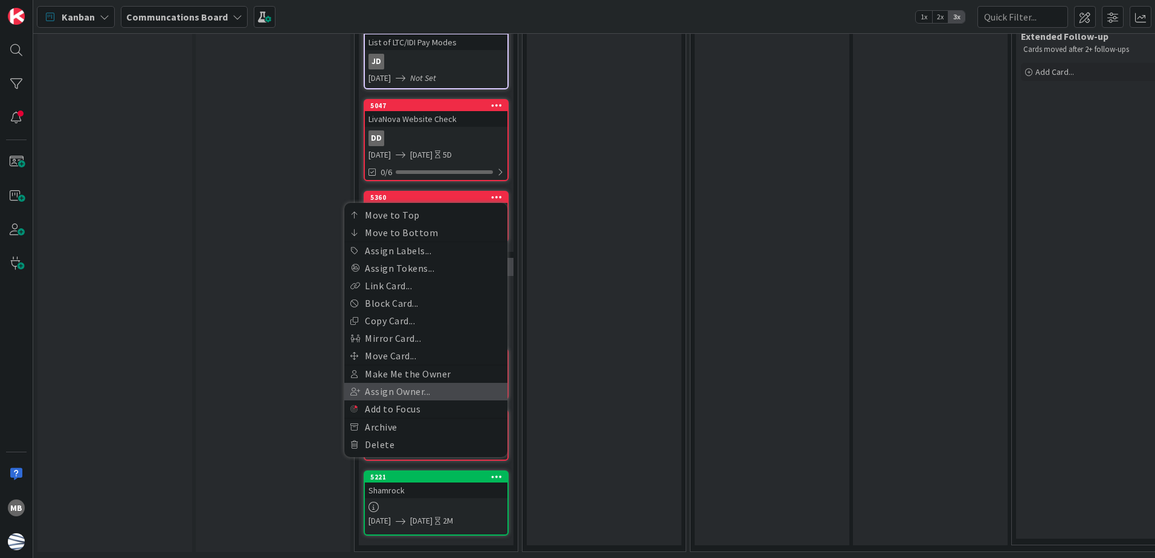
click at [438, 385] on link "Assign Owner..." at bounding box center [425, 392] width 163 height 18
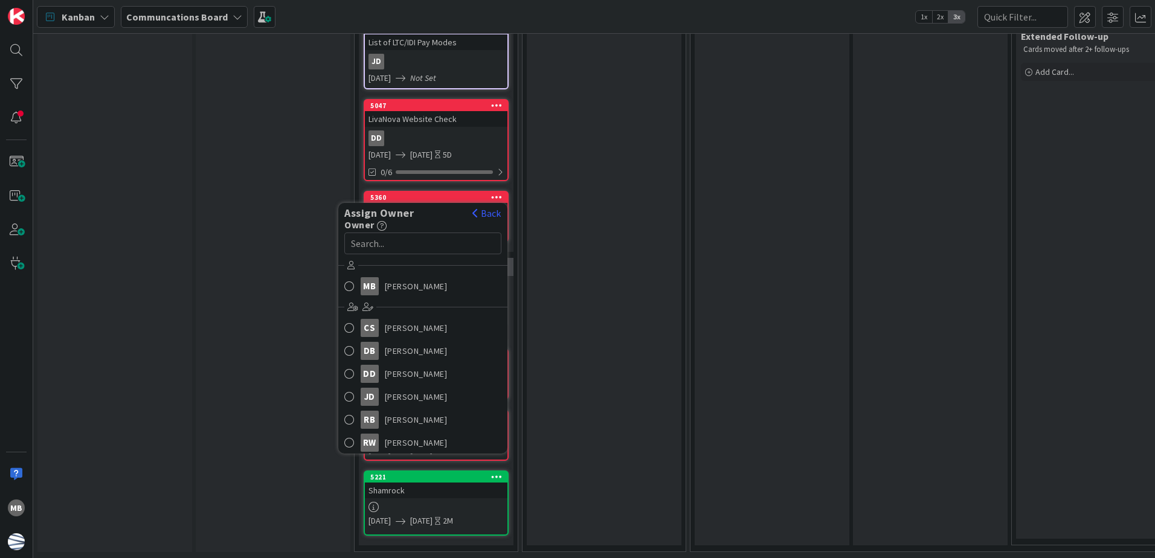
scroll to position [0, 0]
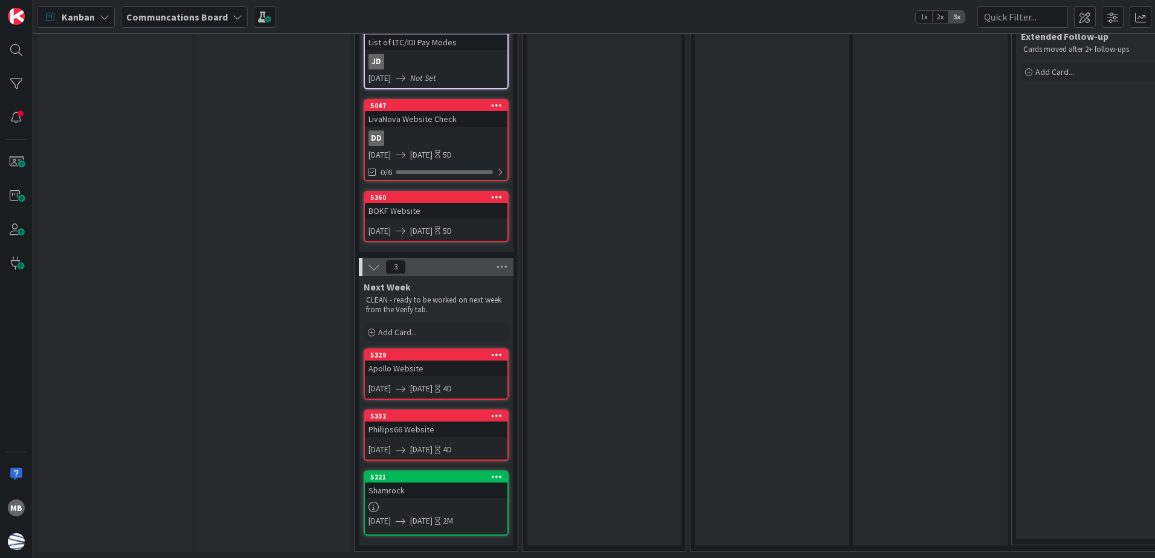
click at [502, 193] on icon at bounding box center [496, 197] width 11 height 8
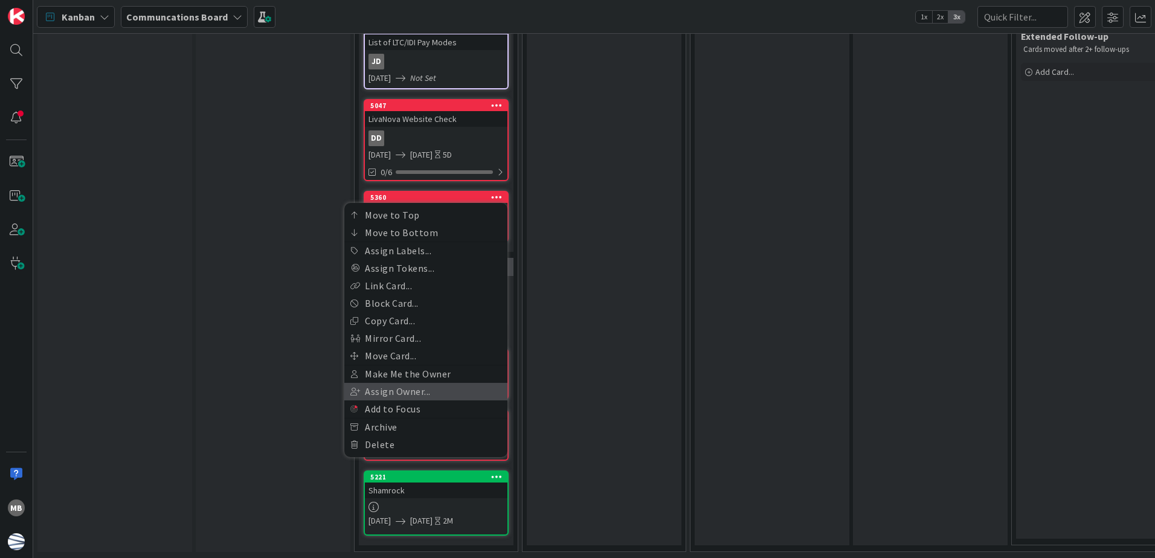
click at [446, 383] on link "Assign Owner..." at bounding box center [425, 392] width 163 height 18
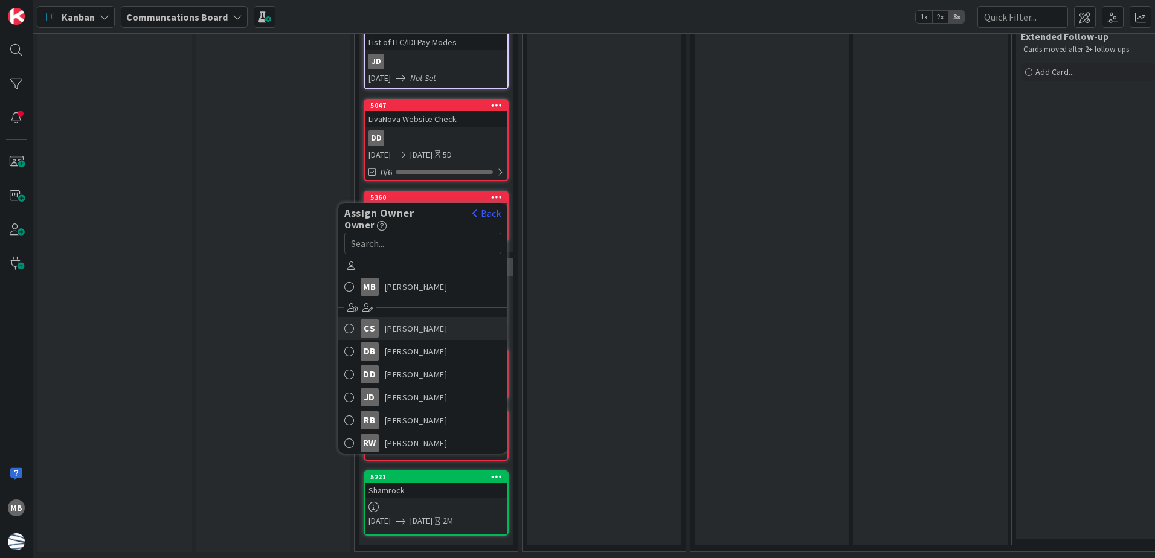
click at [452, 317] on link "CS [PERSON_NAME]" at bounding box center [422, 328] width 169 height 23
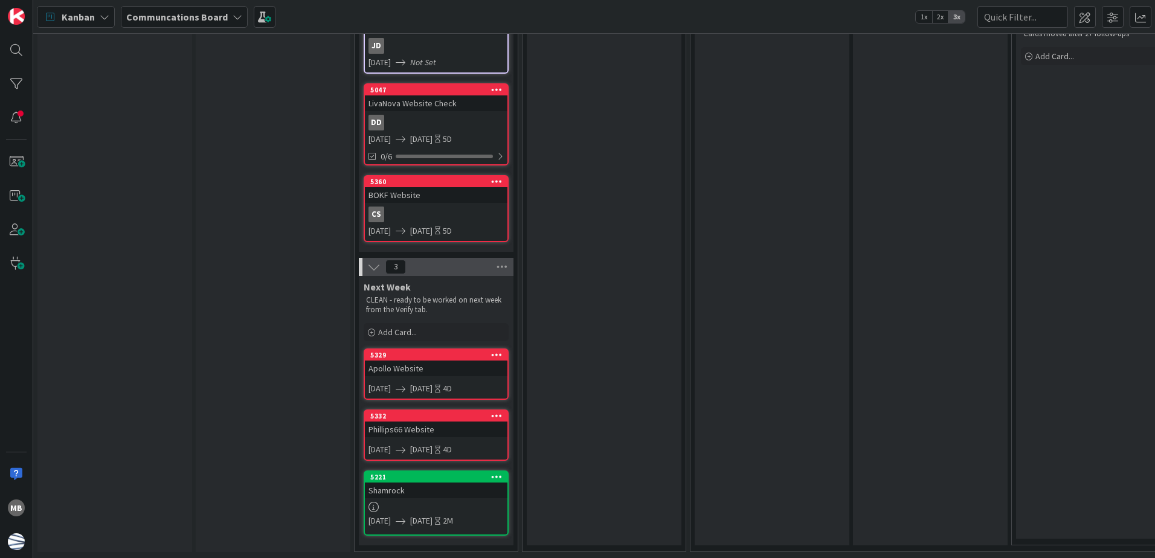
scroll to position [847, 0]
click at [498, 351] on icon at bounding box center [496, 355] width 11 height 8
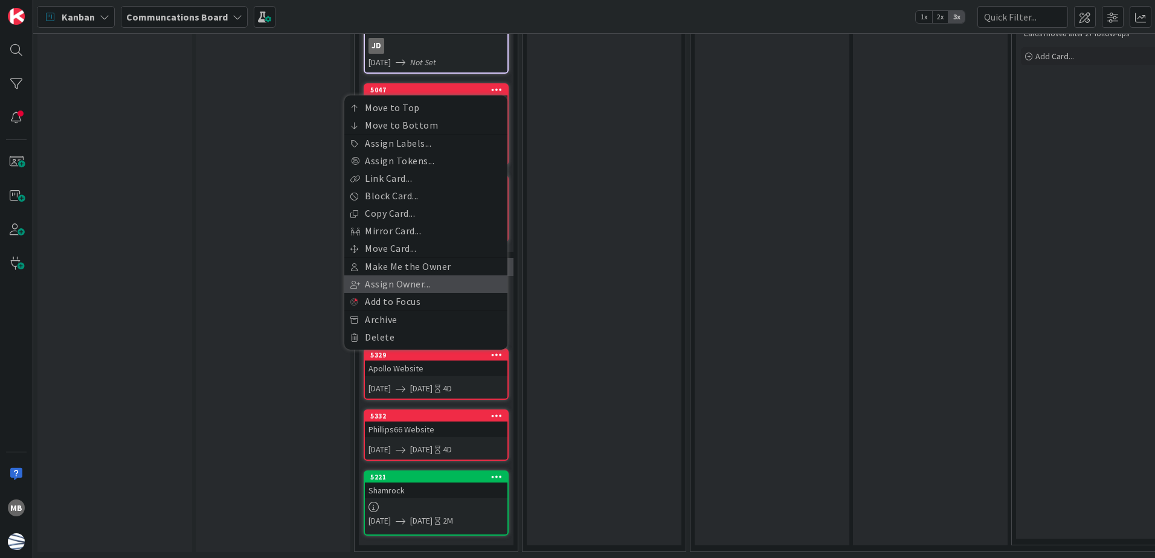
click at [472, 276] on link "Assign Owner..." at bounding box center [425, 285] width 163 height 18
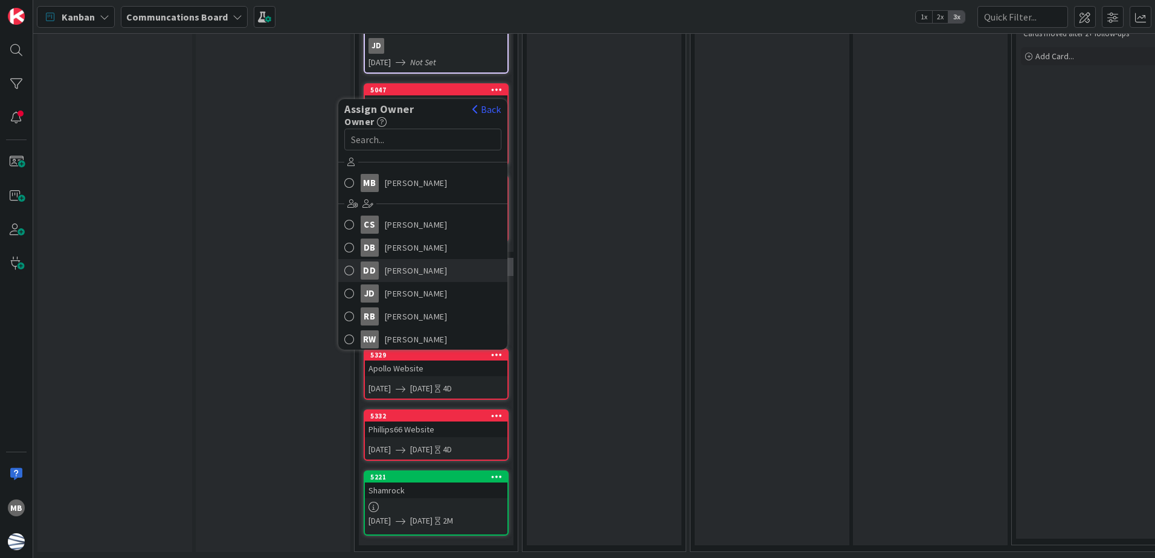
click at [452, 259] on link "[PERSON_NAME]" at bounding box center [422, 270] width 169 height 23
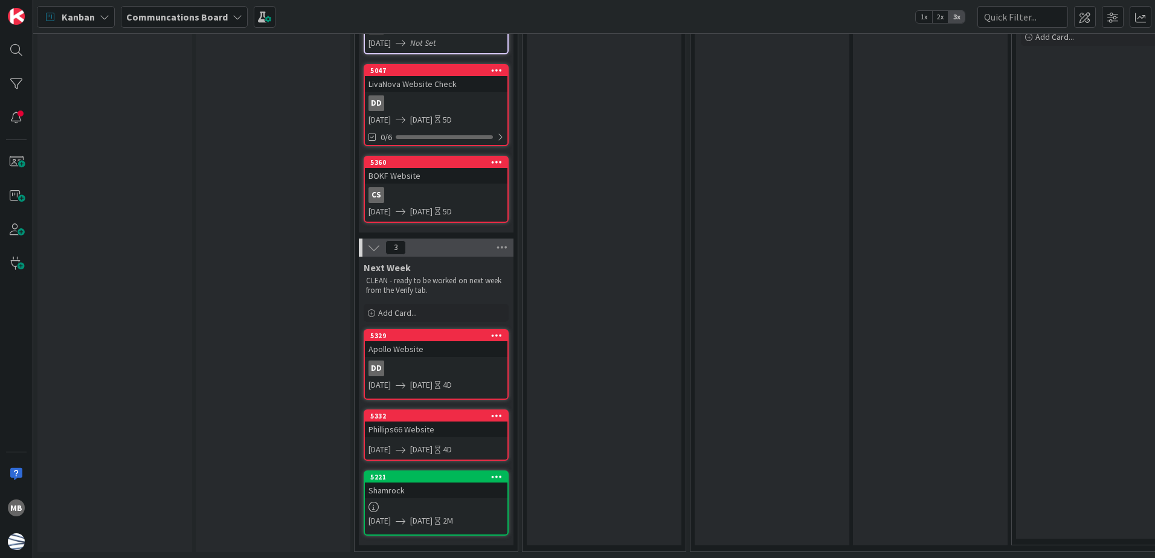
scroll to position [867, 0]
click at [495, 412] on icon at bounding box center [496, 416] width 11 height 8
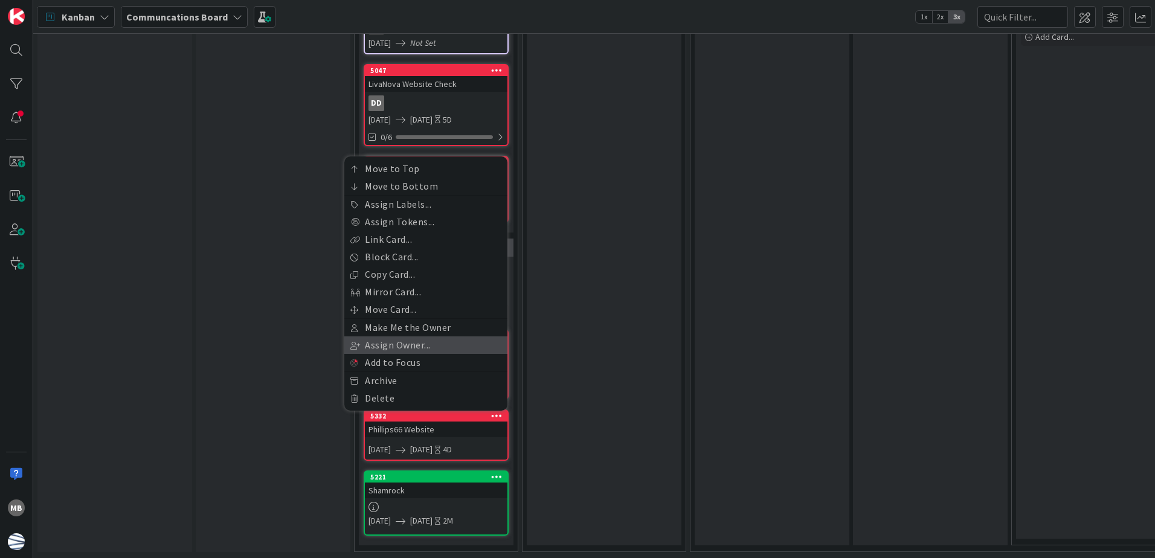
click at [453, 337] on link "Assign Owner..." at bounding box center [425, 346] width 163 height 18
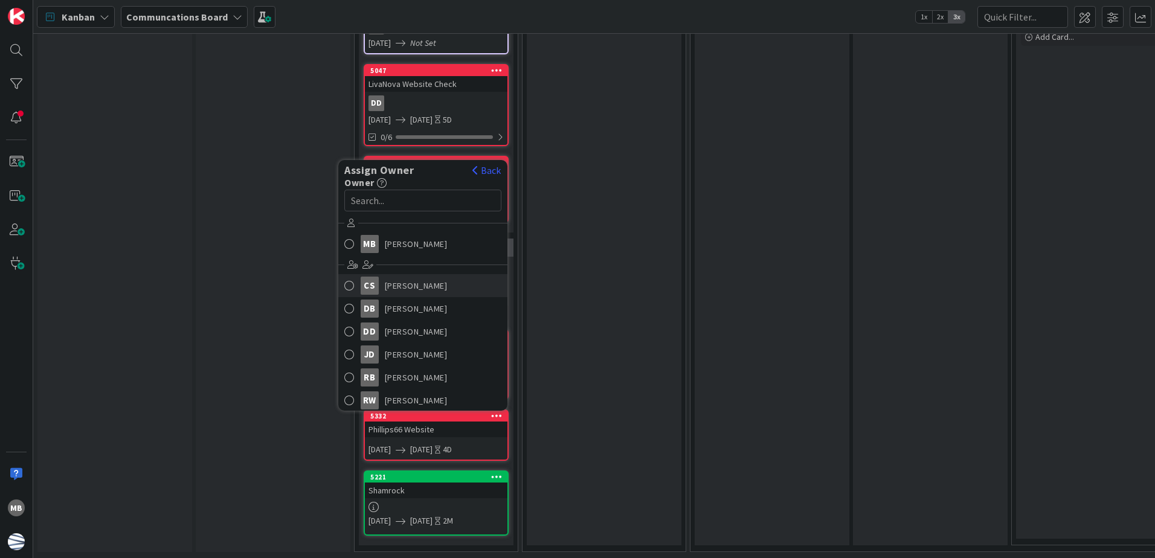
click at [465, 279] on link "CS [PERSON_NAME]" at bounding box center [422, 285] width 169 height 23
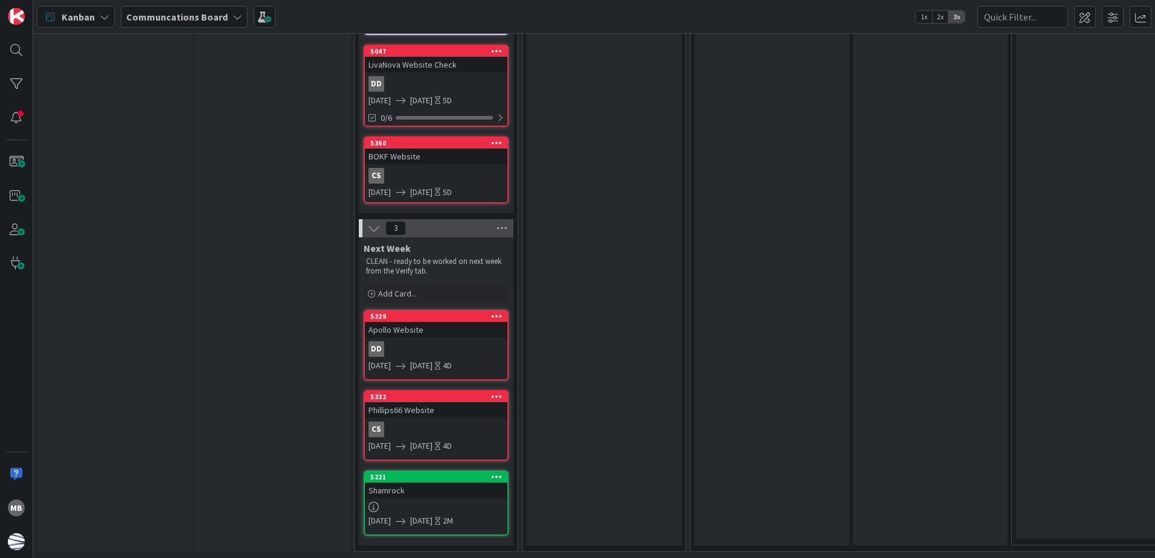
scroll to position [886, 0]
click at [498, 473] on icon at bounding box center [496, 477] width 11 height 8
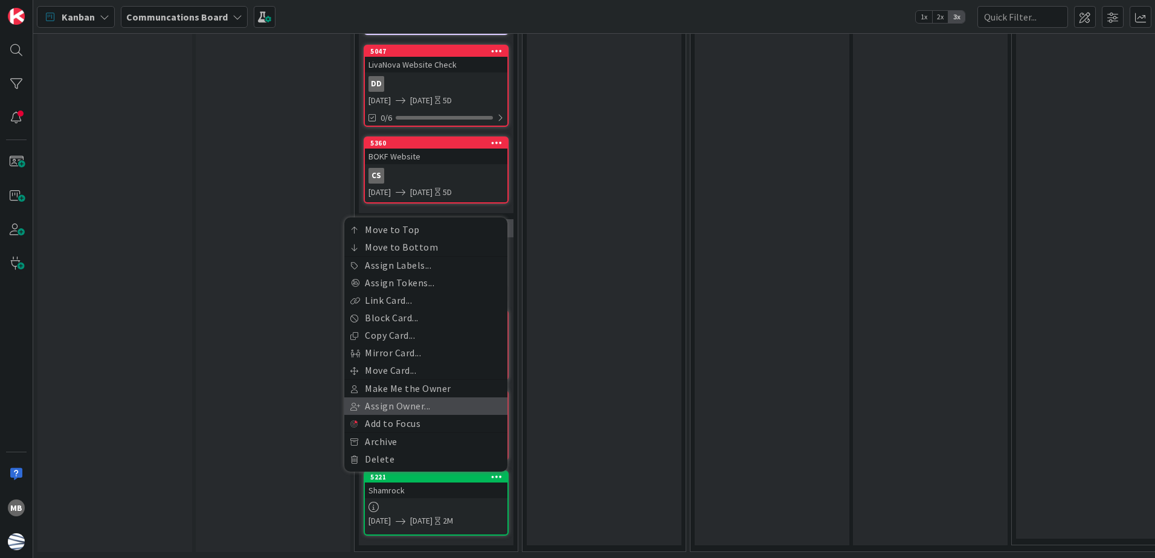
click at [445, 398] on link "Assign Owner..." at bounding box center [425, 407] width 163 height 18
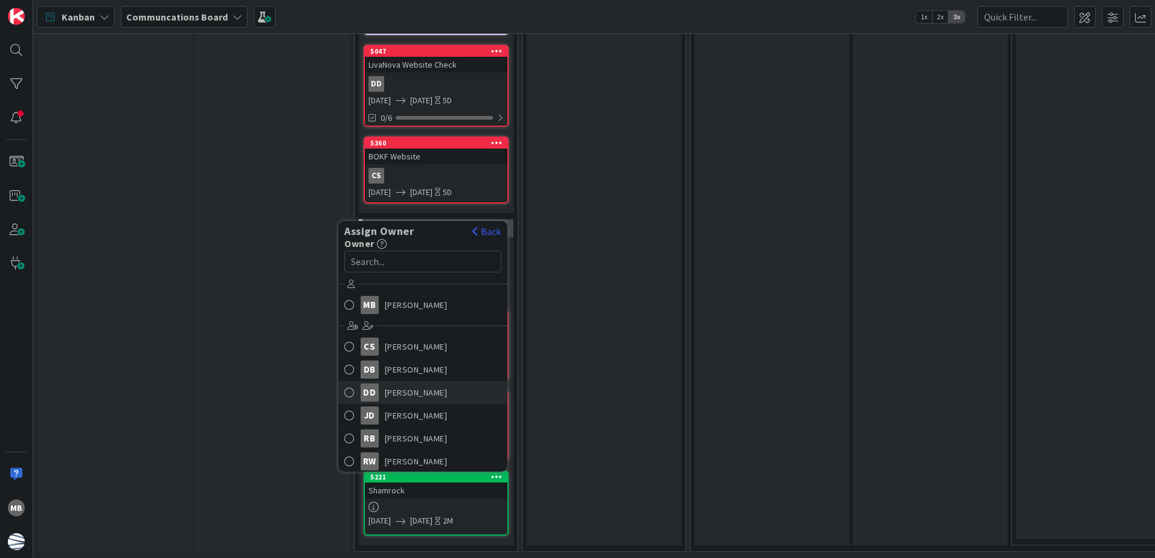
click at [452, 383] on link "[PERSON_NAME]" at bounding box center [422, 392] width 169 height 23
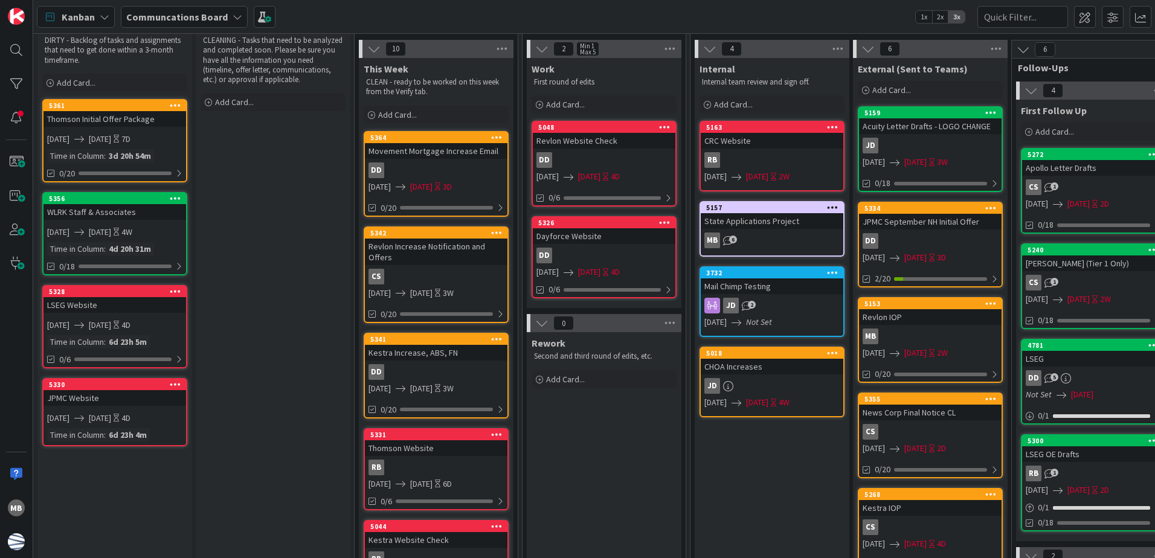
scroll to position [0, 0]
